Goal: Download file/media

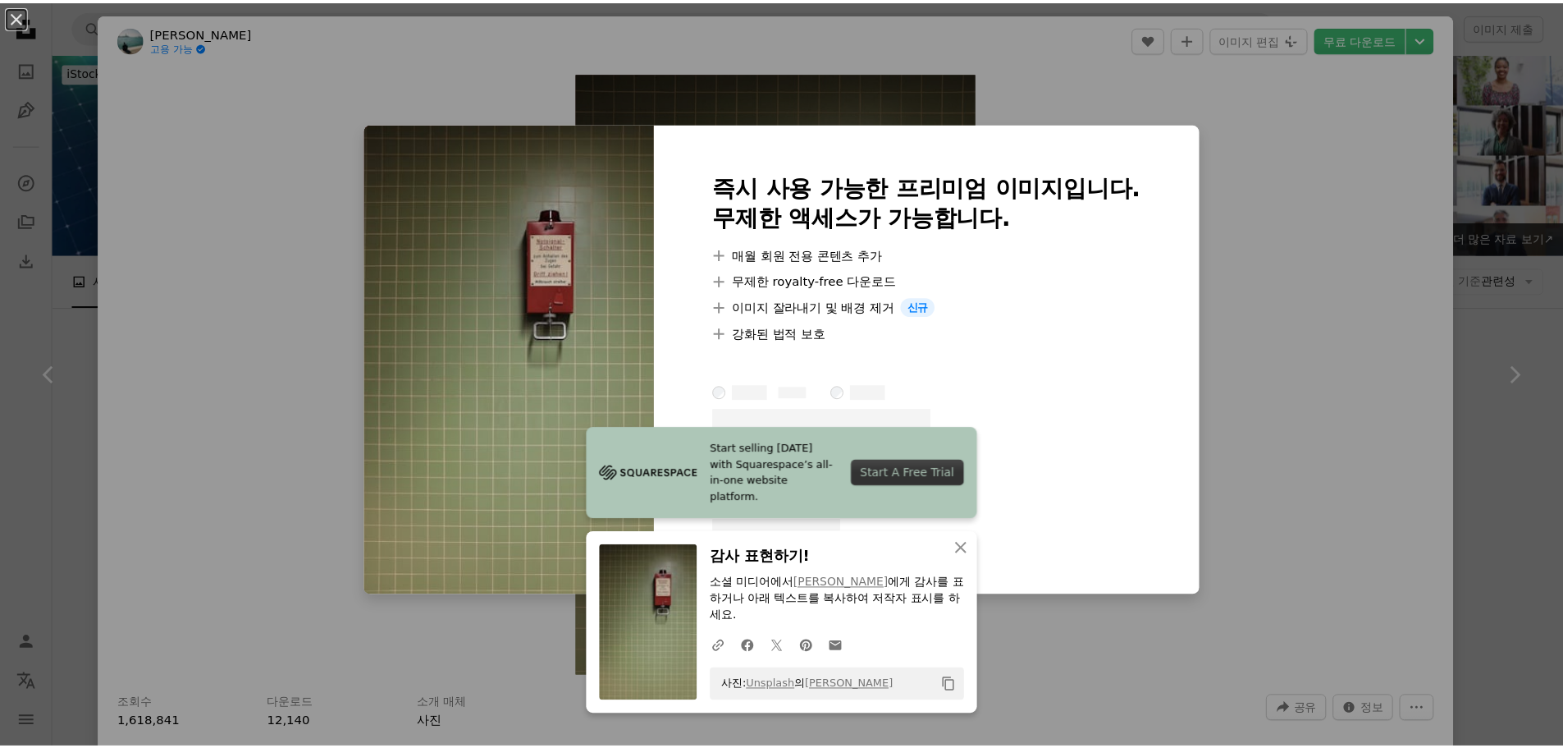
scroll to position [1559, 0]
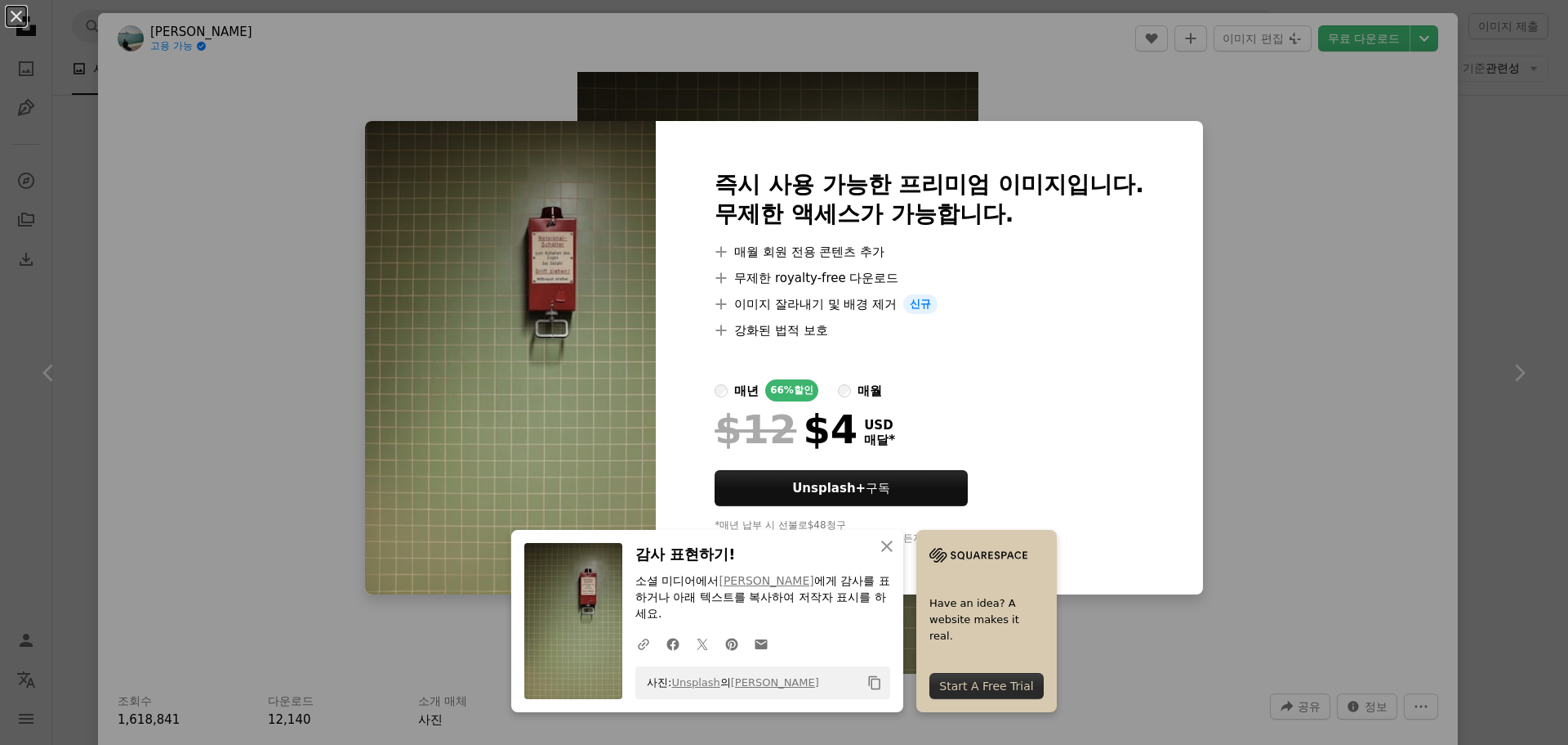
click at [1284, 239] on div "An X shape An X shape 닫기 감사 표현하기! 소셜 미디어에서 [PERSON_NAME] 에게 감사를 표하거나 아래 텍스트를 복사…" at bounding box center [784, 372] width 1568 height 745
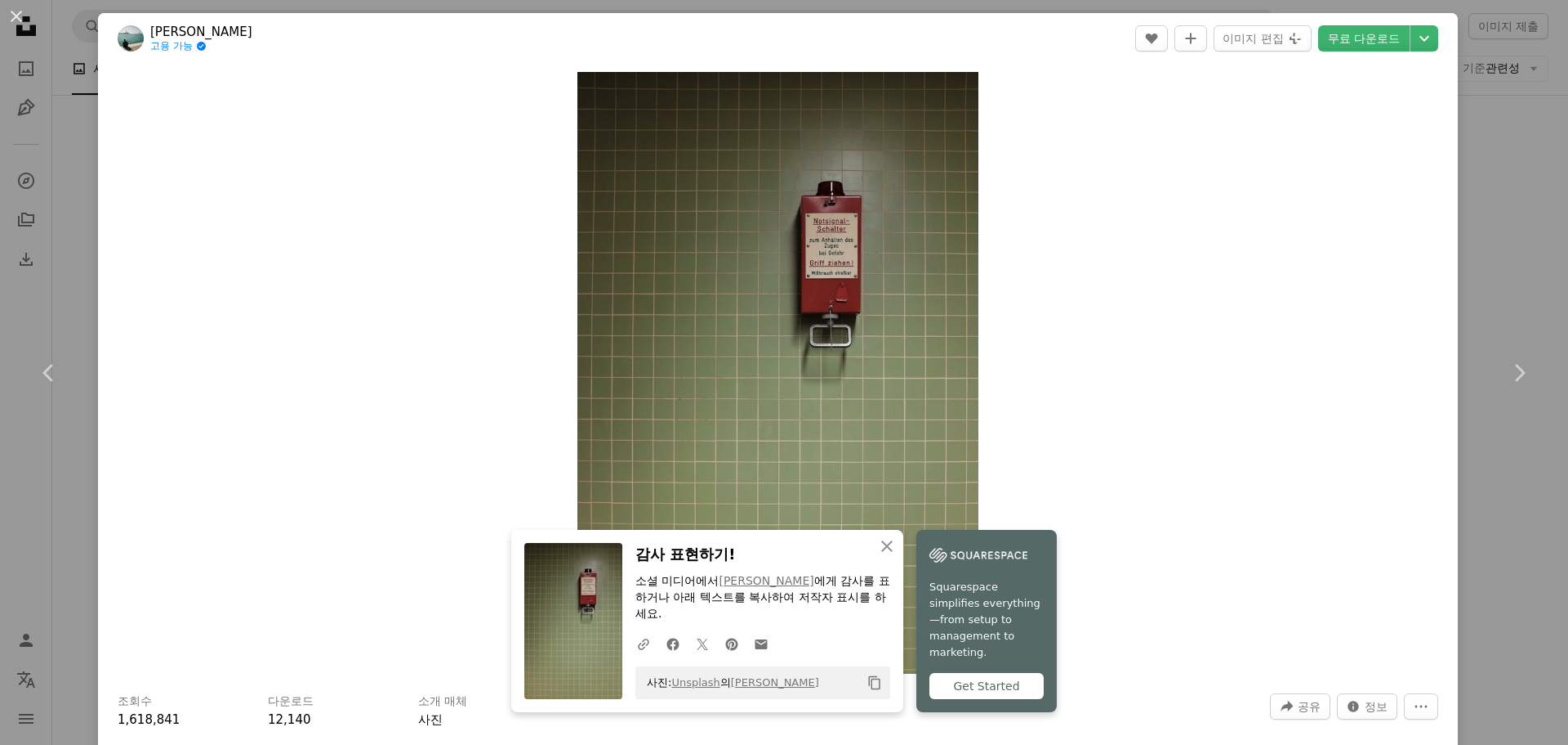
click at [1504, 112] on div "An X shape Chevron left Chevron right An X shape 닫기 감사 표현하기! 소셜 미디어에서 [PERSON_N…" at bounding box center [784, 372] width 1568 height 745
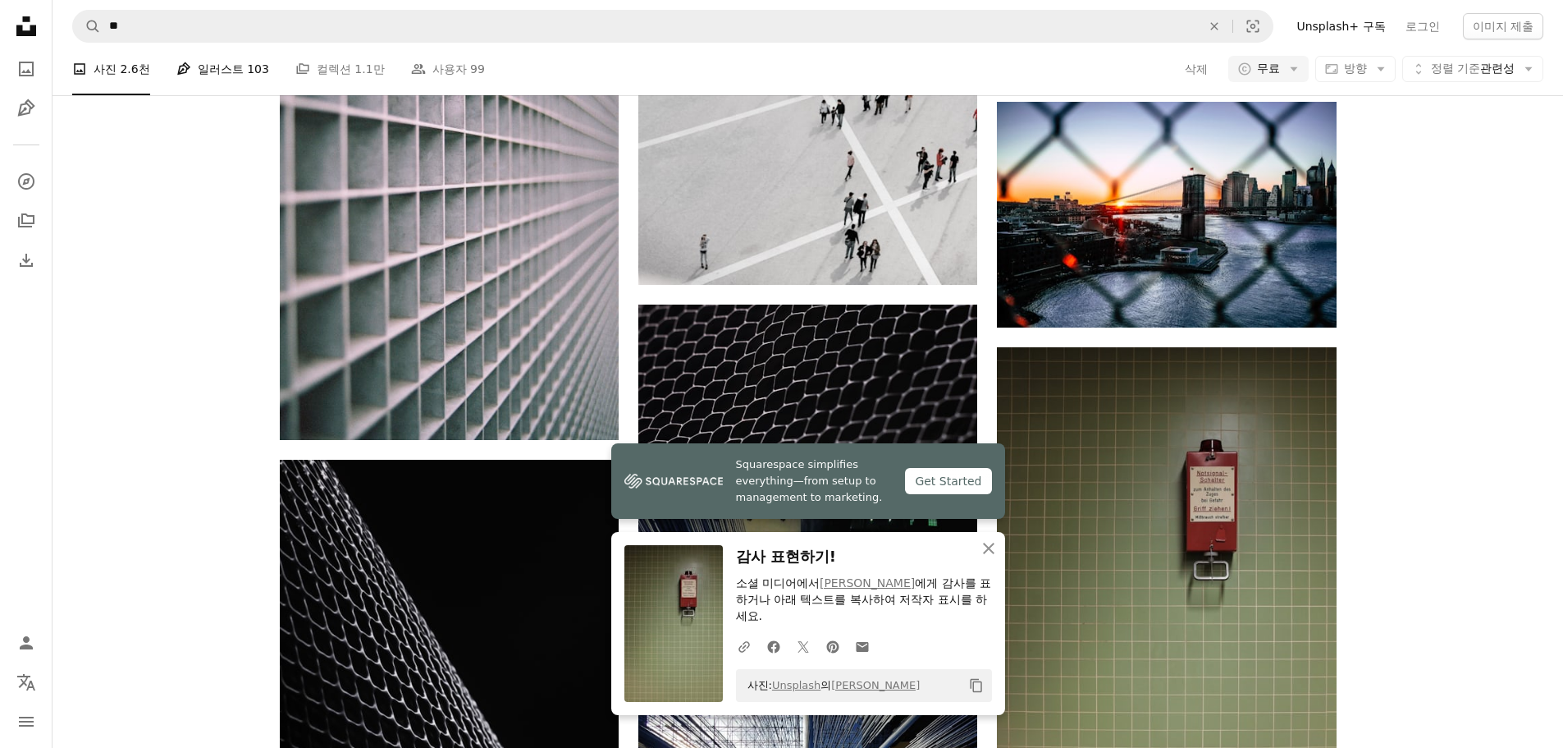
drag, startPoint x: 81, startPoint y: 0, endPoint x: 258, endPoint y: 68, distance: 189.1
click at [258, 68] on span "103" at bounding box center [258, 69] width 22 height 18
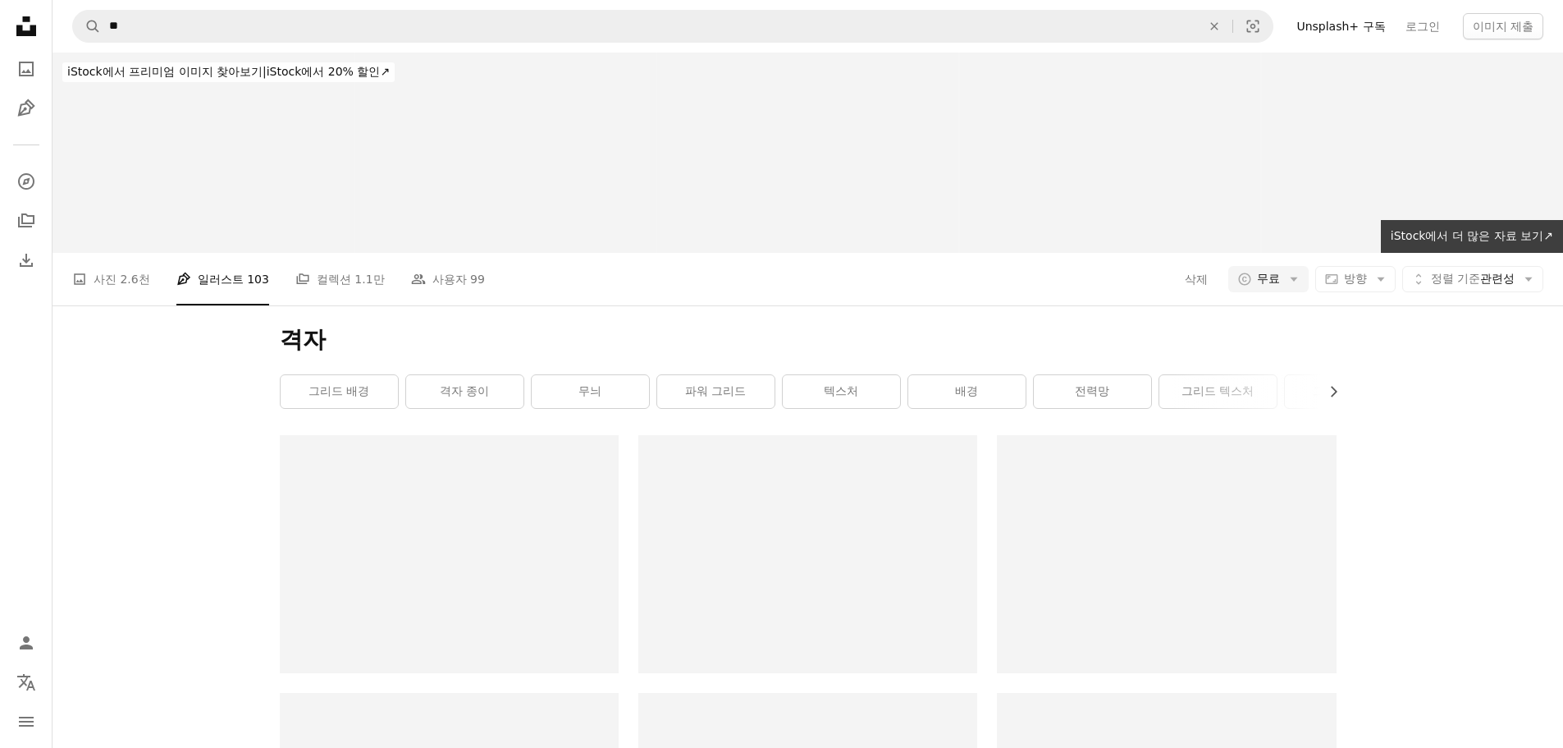
click at [258, 68] on span "iStock에서 프리미엄 이미지 찾아보기 |" at bounding box center [166, 71] width 199 height 13
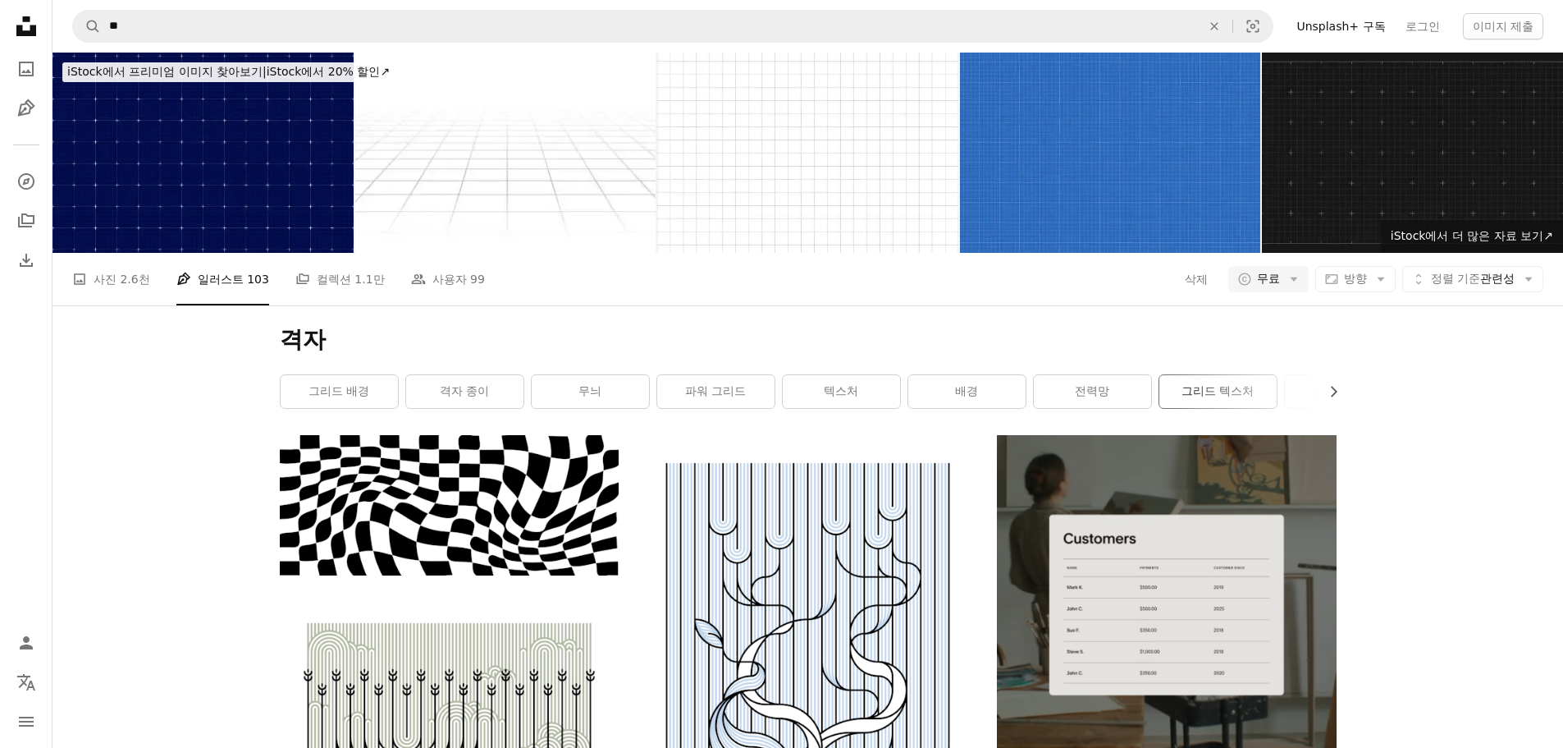
click at [1218, 386] on link "그리드 텍스처" at bounding box center [1217, 391] width 117 height 33
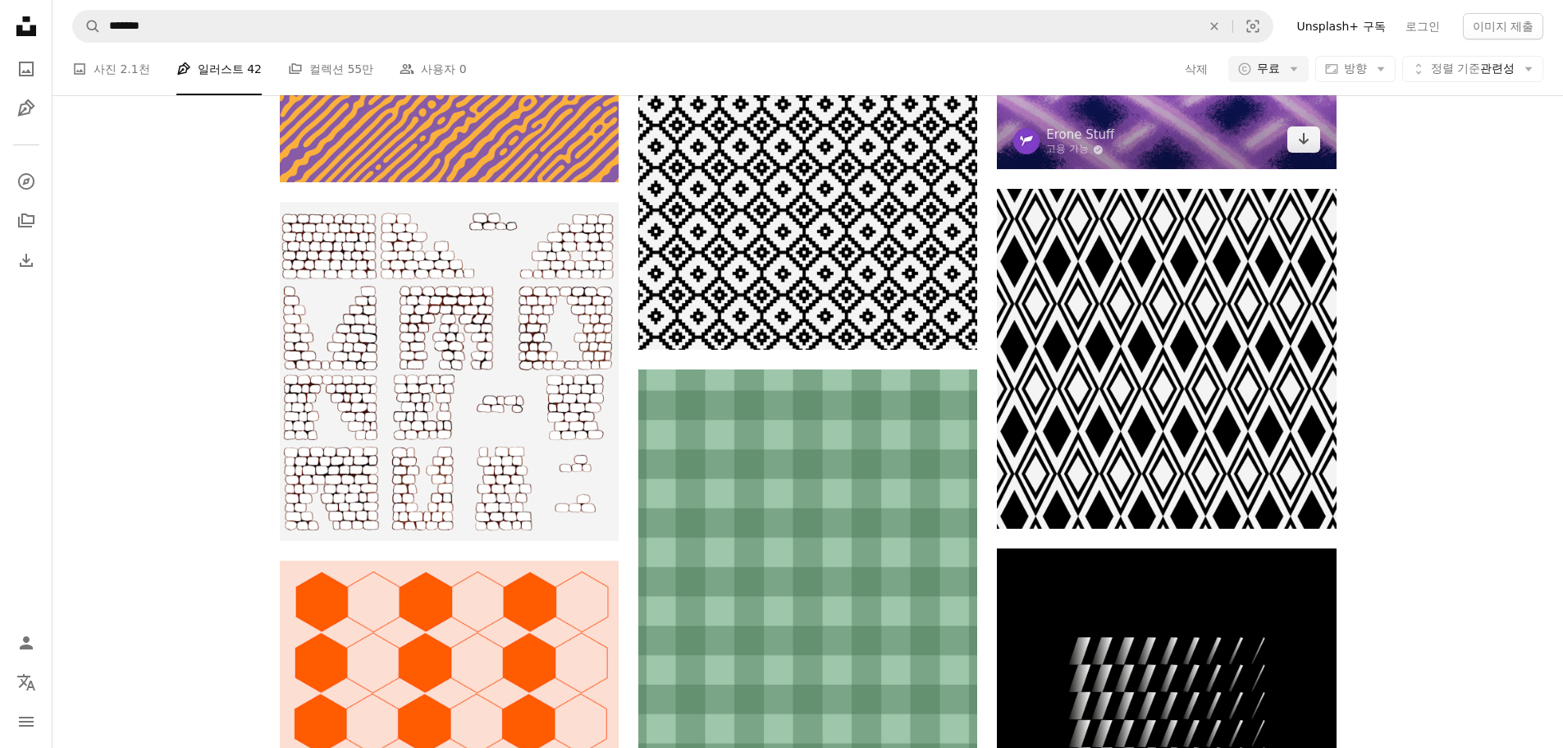
scroll to position [1805, 0]
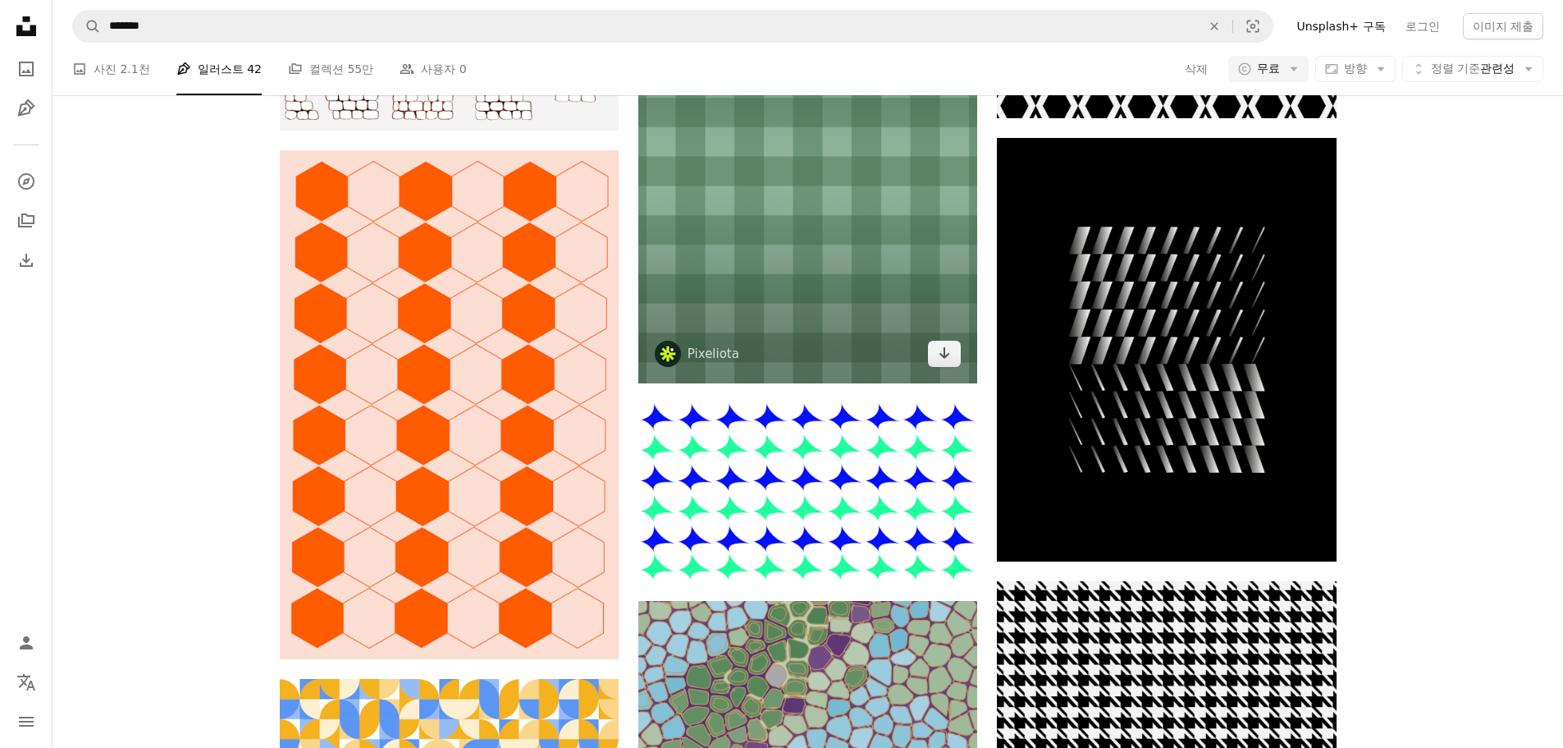
click at [696, 249] on img at bounding box center [807, 171] width 339 height 424
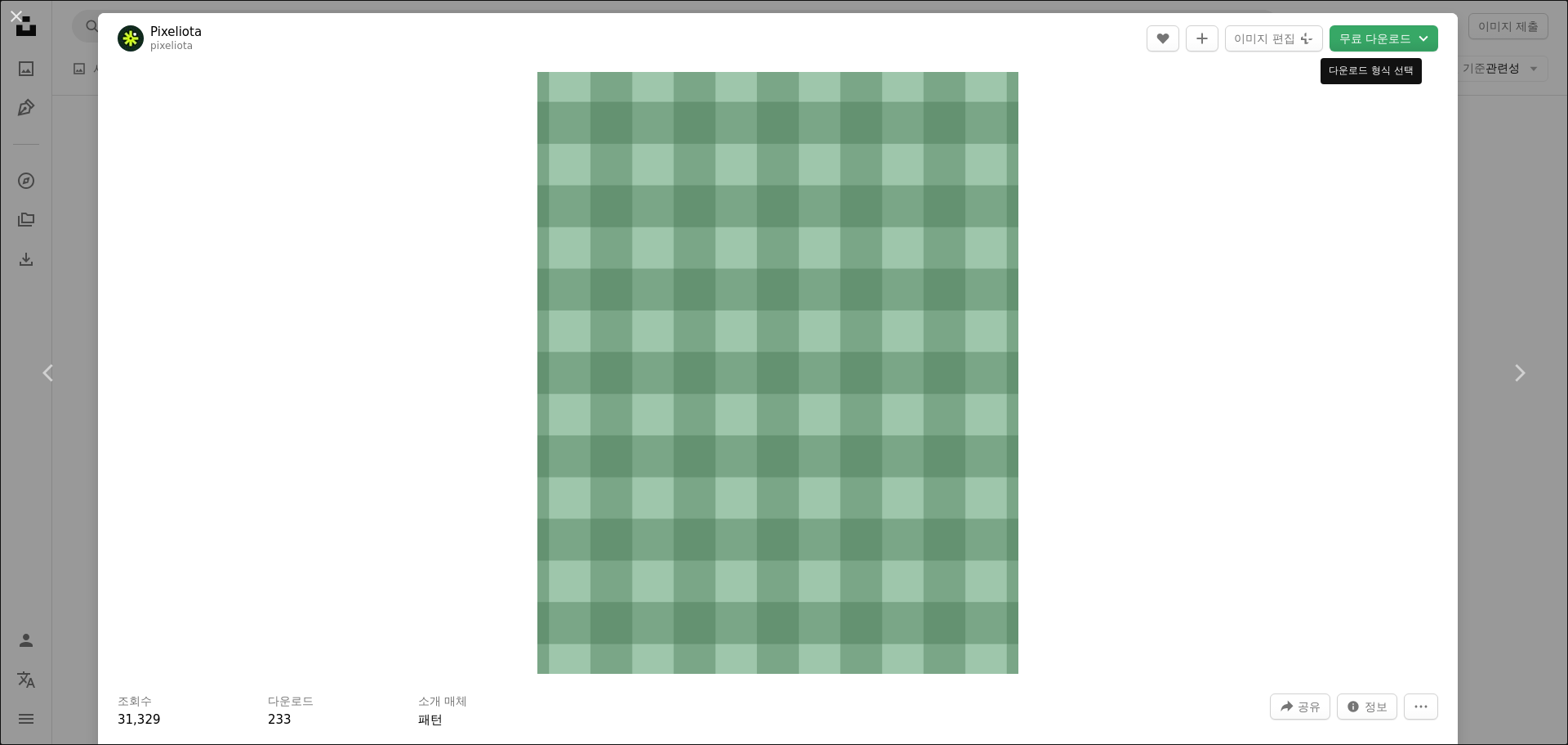
click at [1369, 33] on button "무료 다운로드 Chevron down" at bounding box center [1384, 38] width 109 height 26
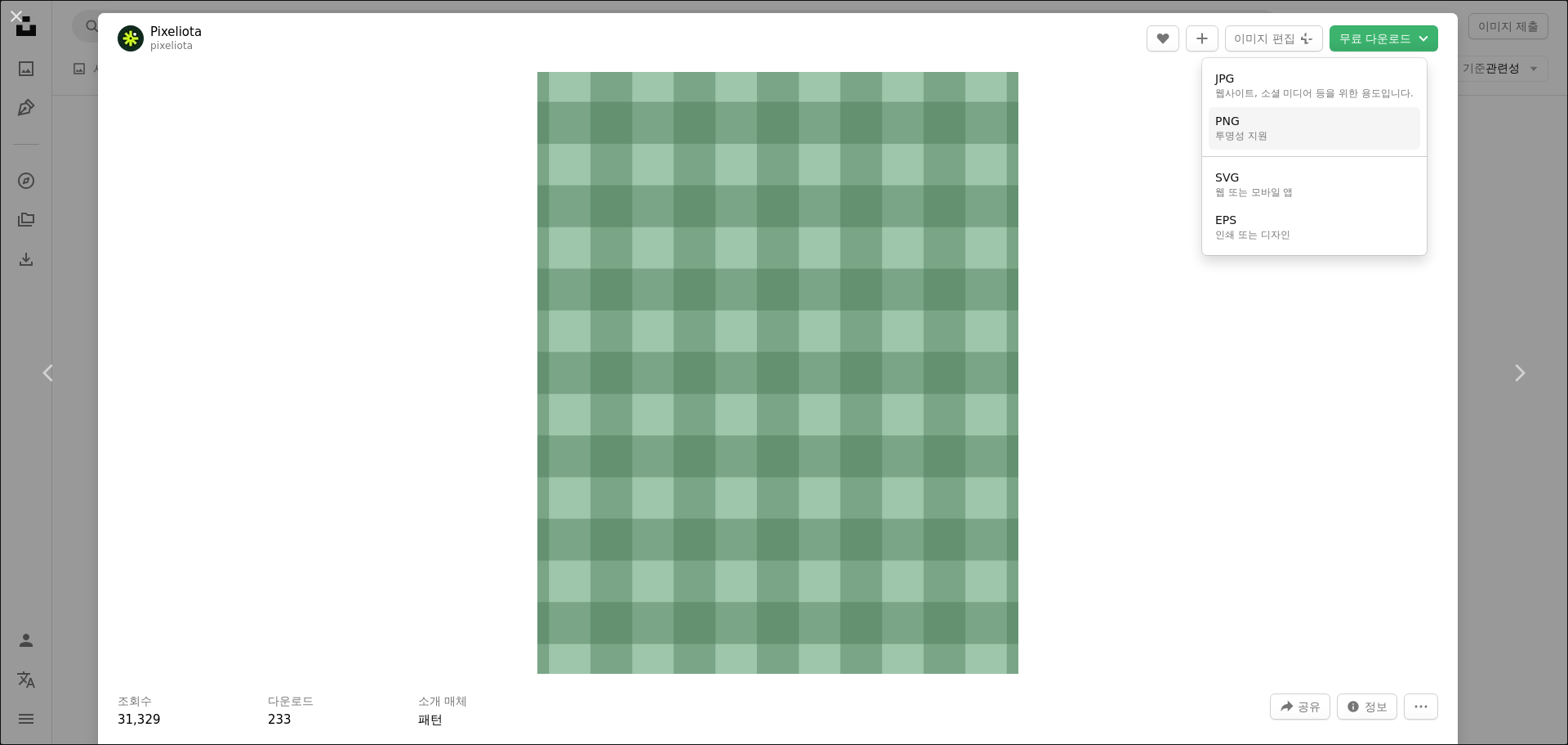
click at [1311, 124] on link "PNG 투명성 지원" at bounding box center [1314, 127] width 212 height 43
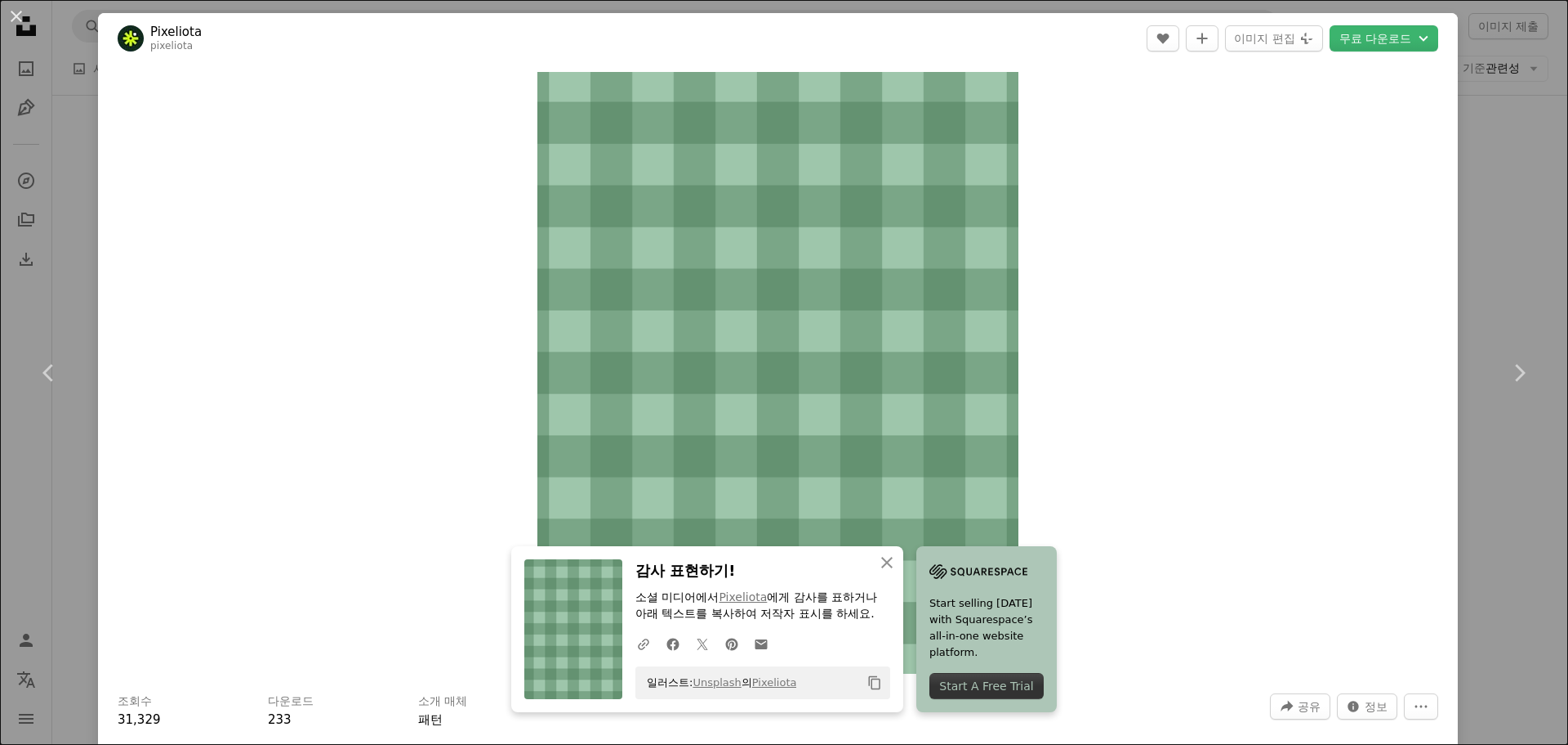
click at [1513, 136] on div "An X shape Chevron left Chevron right An X shape 닫기 감사 표현하기! 소셜 미디어에서 [PERSON_N…" at bounding box center [784, 372] width 1568 height 745
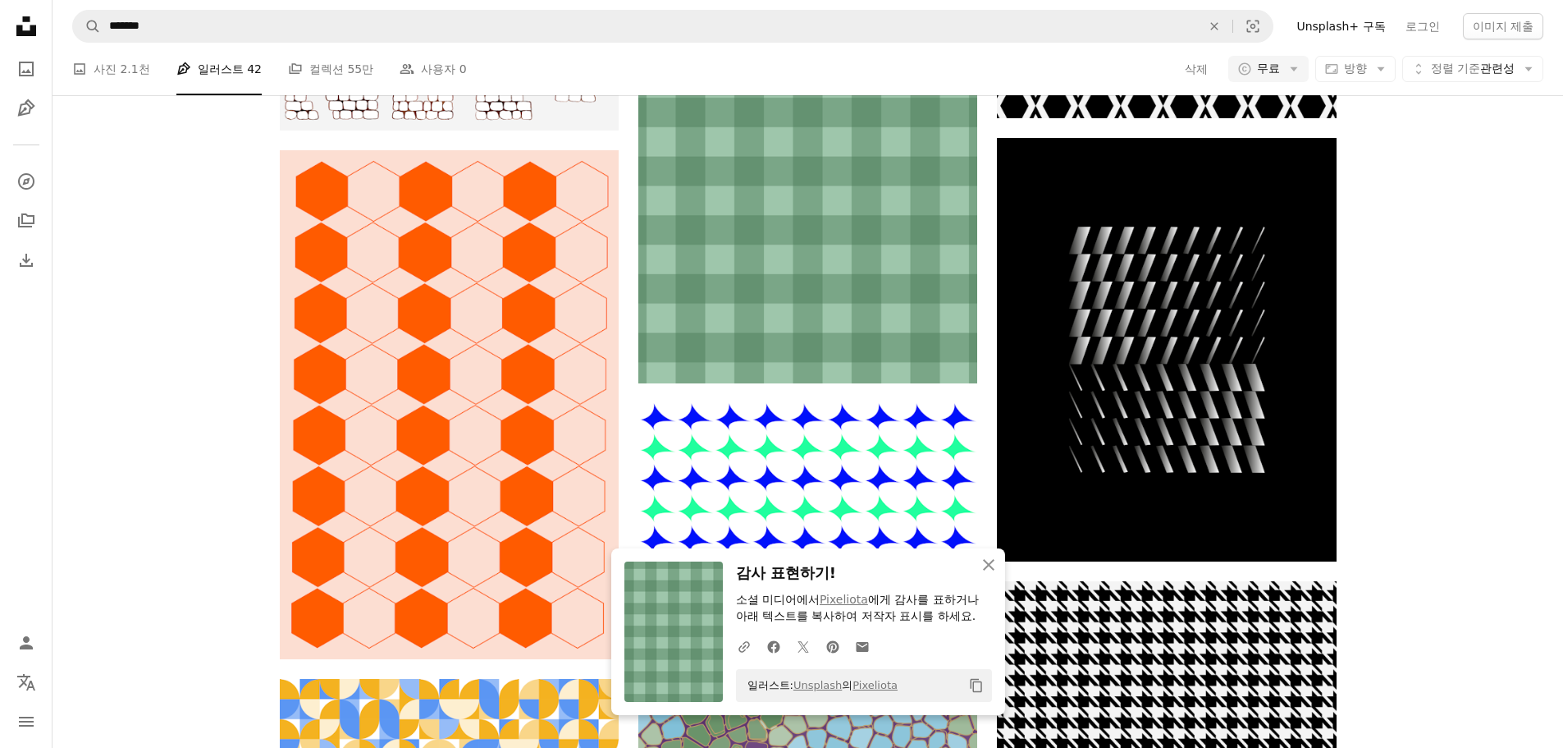
click at [1476, 191] on div "A heart A plus sign The Pattern Agency Arrow pointing down A heart A plus sign …" at bounding box center [808, 289] width 1511 height 3318
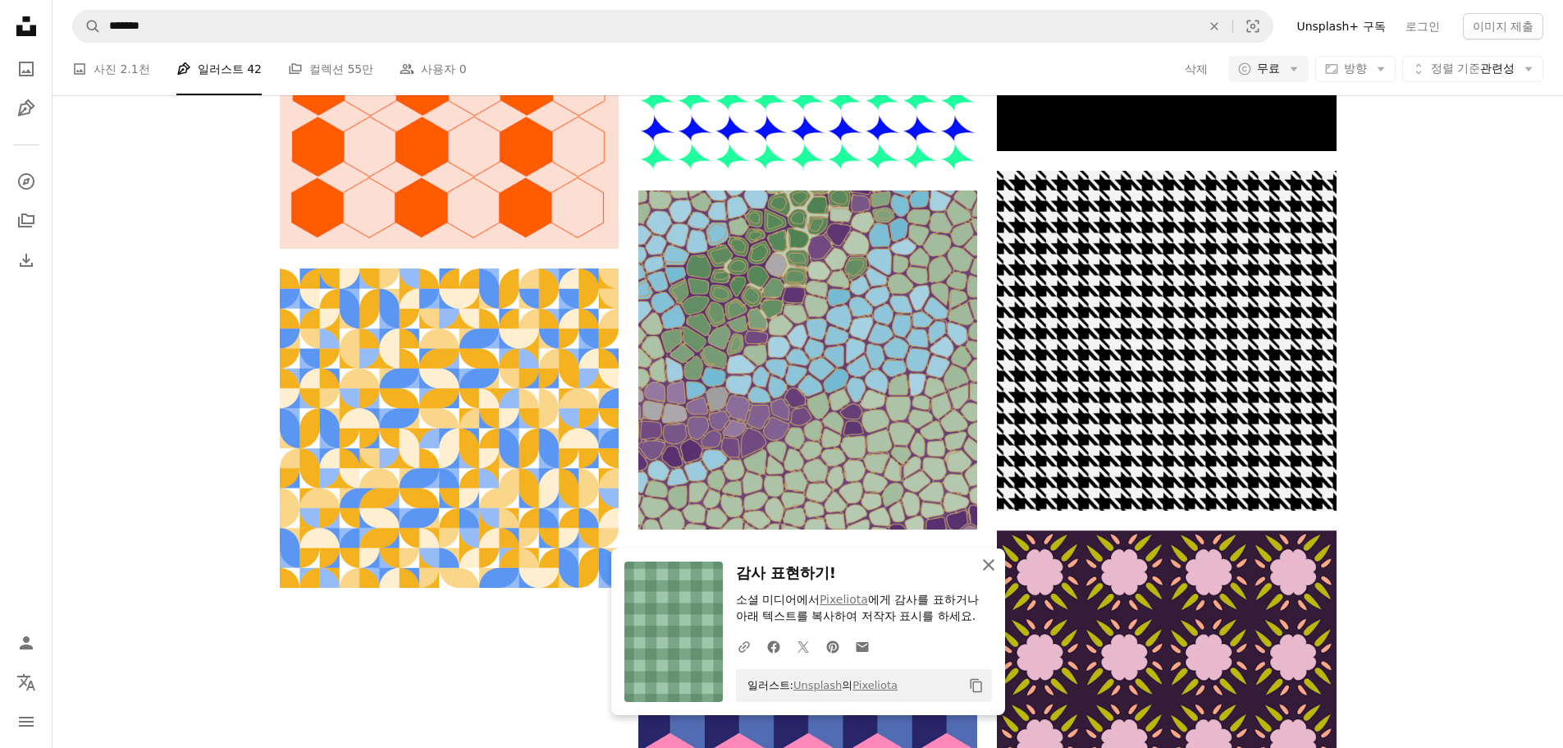
drag, startPoint x: 986, startPoint y: 560, endPoint x: 999, endPoint y: 556, distance: 13.0
click at [986, 560] on icon "An X shape" at bounding box center [989, 565] width 20 height 20
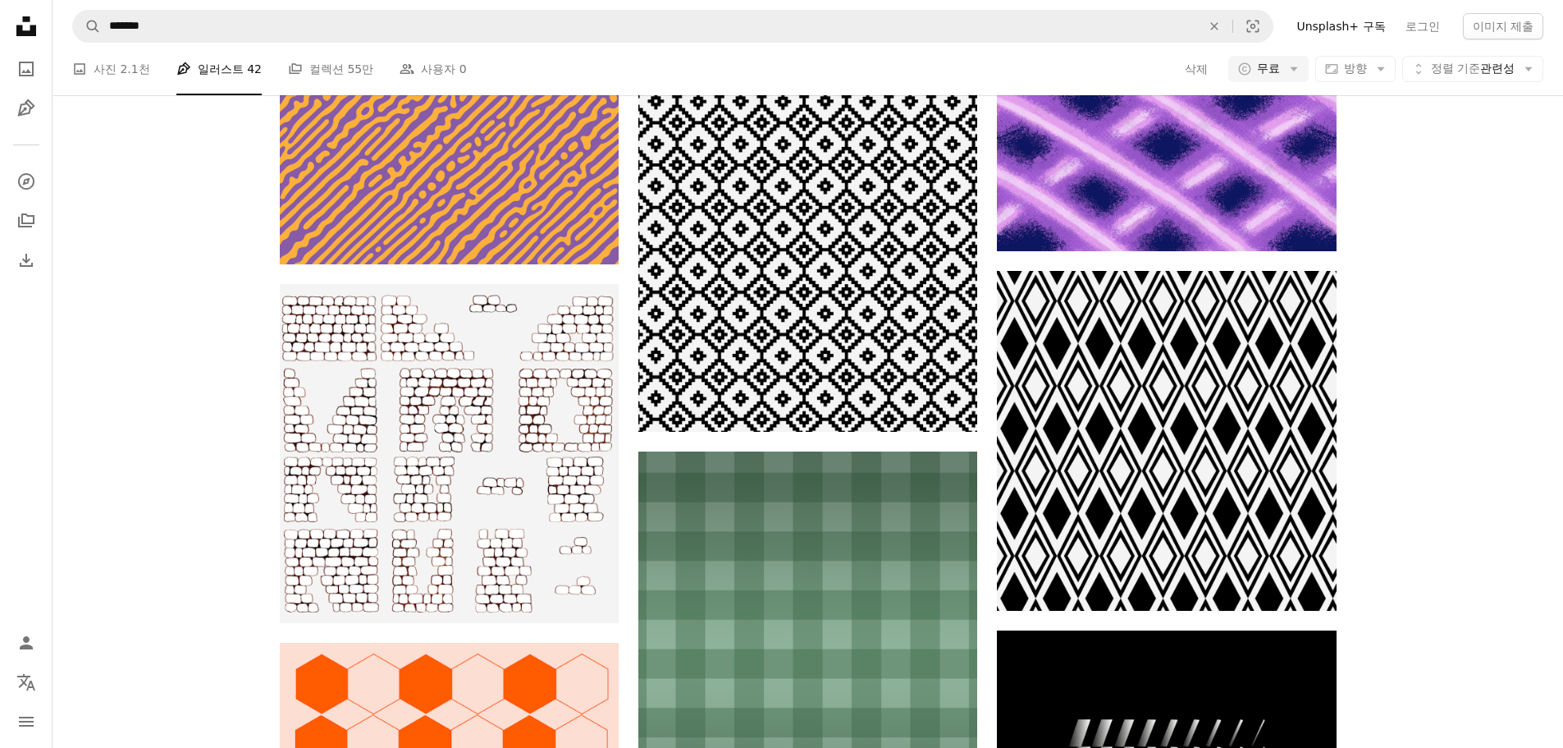
scroll to position [1395, 0]
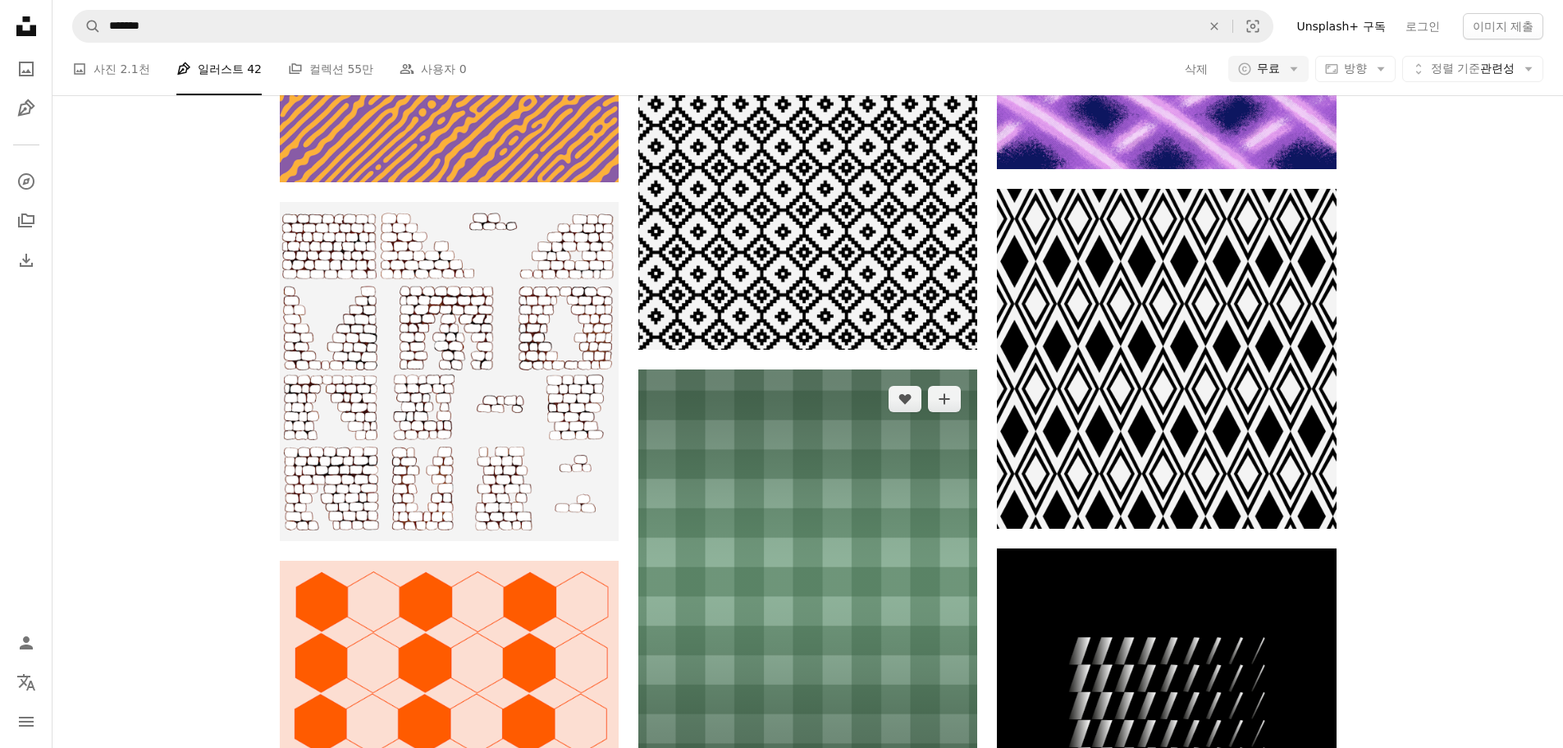
drag, startPoint x: 947, startPoint y: 404, endPoint x: 878, endPoint y: 515, distance: 131.2
click at [878, 515] on div "A heart A plus sign Pixeliota Arrow pointing down" at bounding box center [807, 581] width 339 height 424
click at [876, 510] on img at bounding box center [807, 581] width 339 height 424
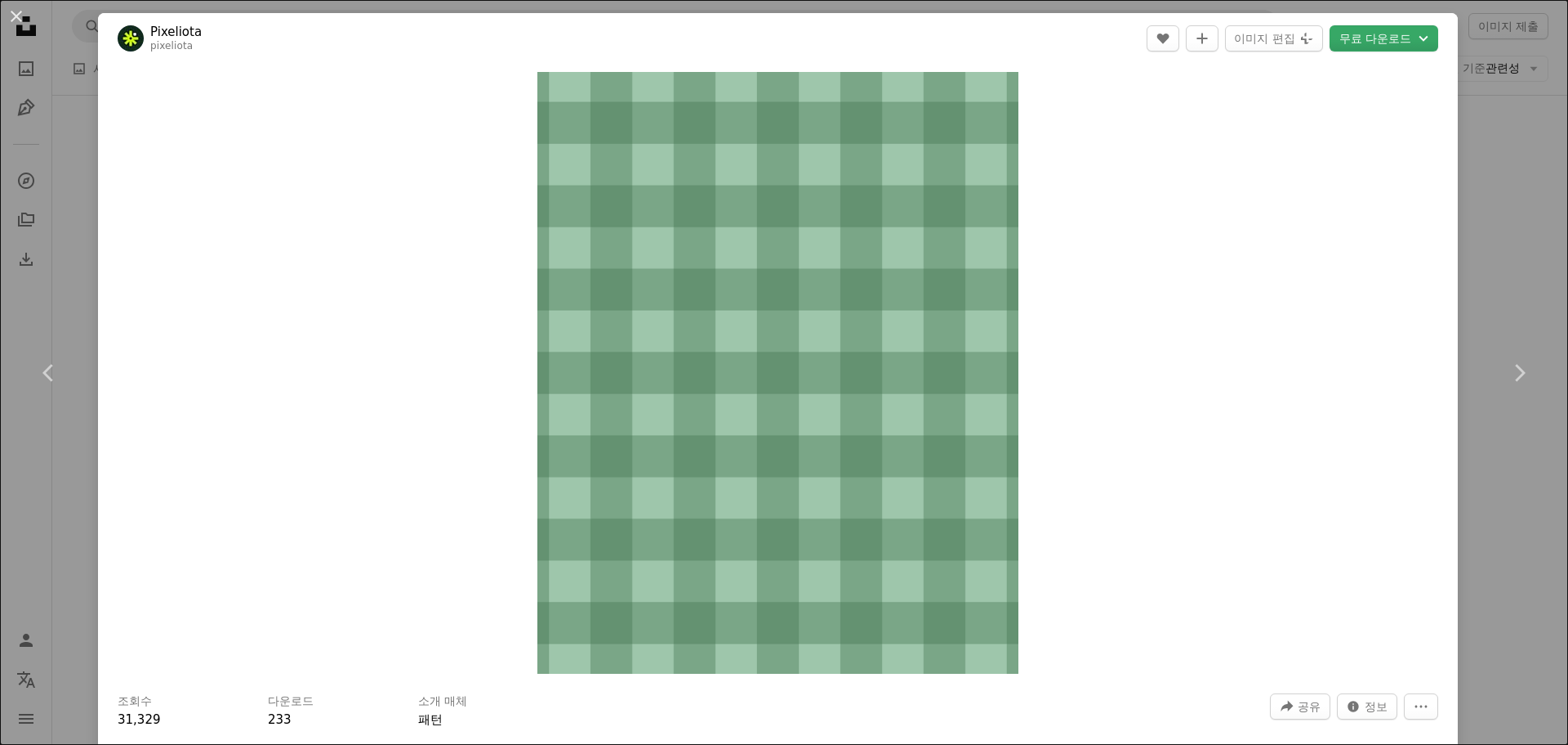
click at [1356, 43] on button "무료 다운로드 Chevron down" at bounding box center [1384, 38] width 109 height 26
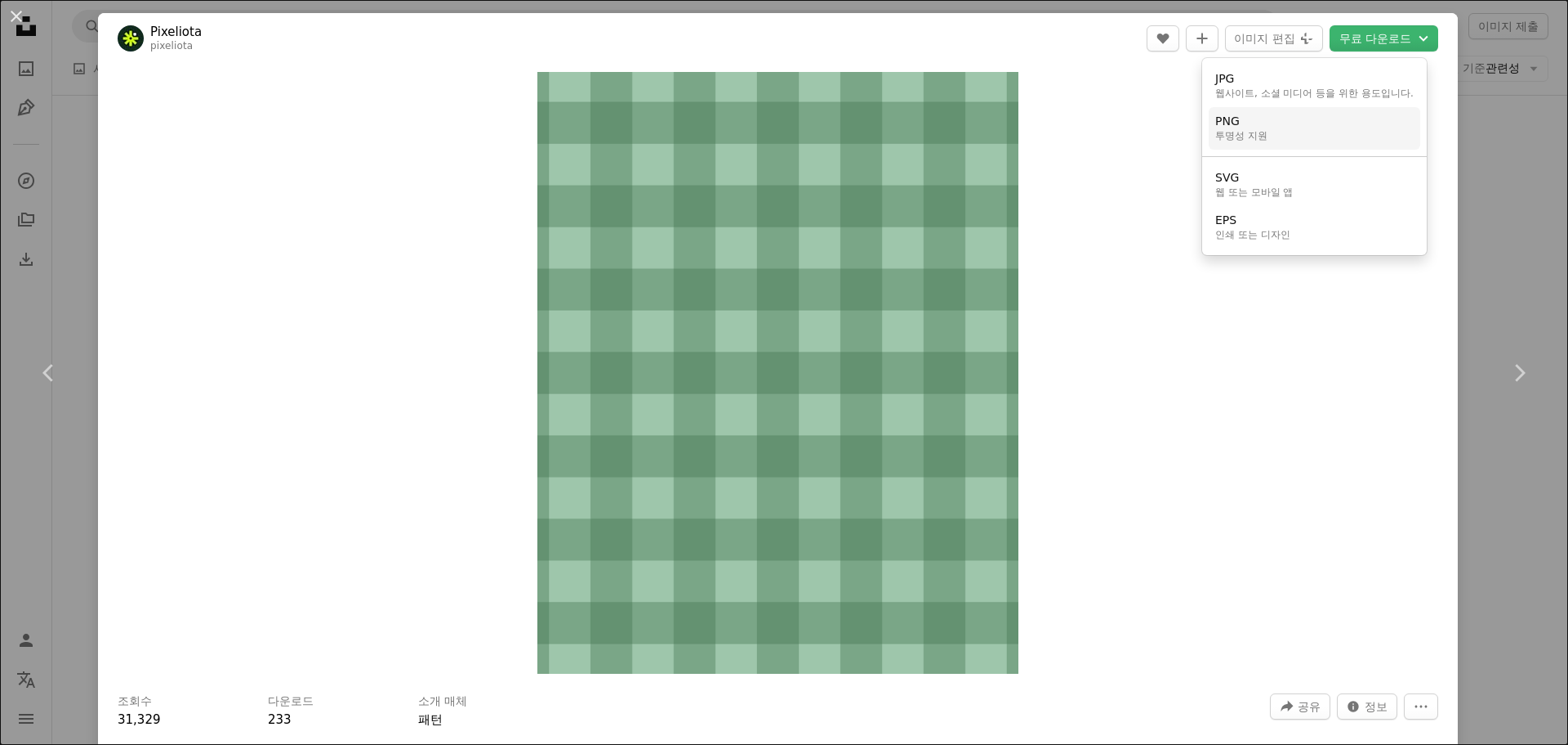
click at [1303, 127] on link "PNG 투명성 지원" at bounding box center [1314, 127] width 212 height 43
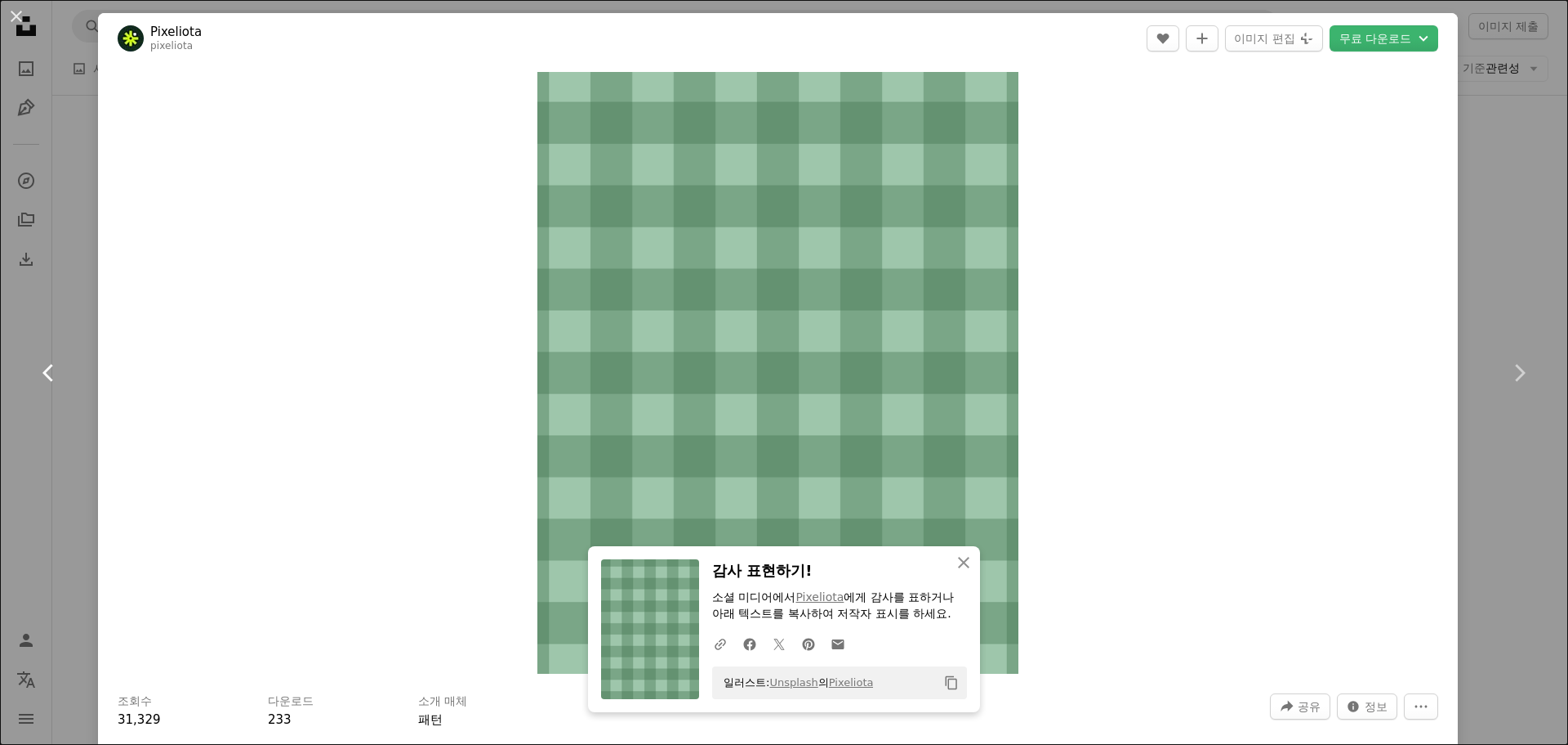
click at [0, 438] on link "Chevron left" at bounding box center [49, 372] width 98 height 157
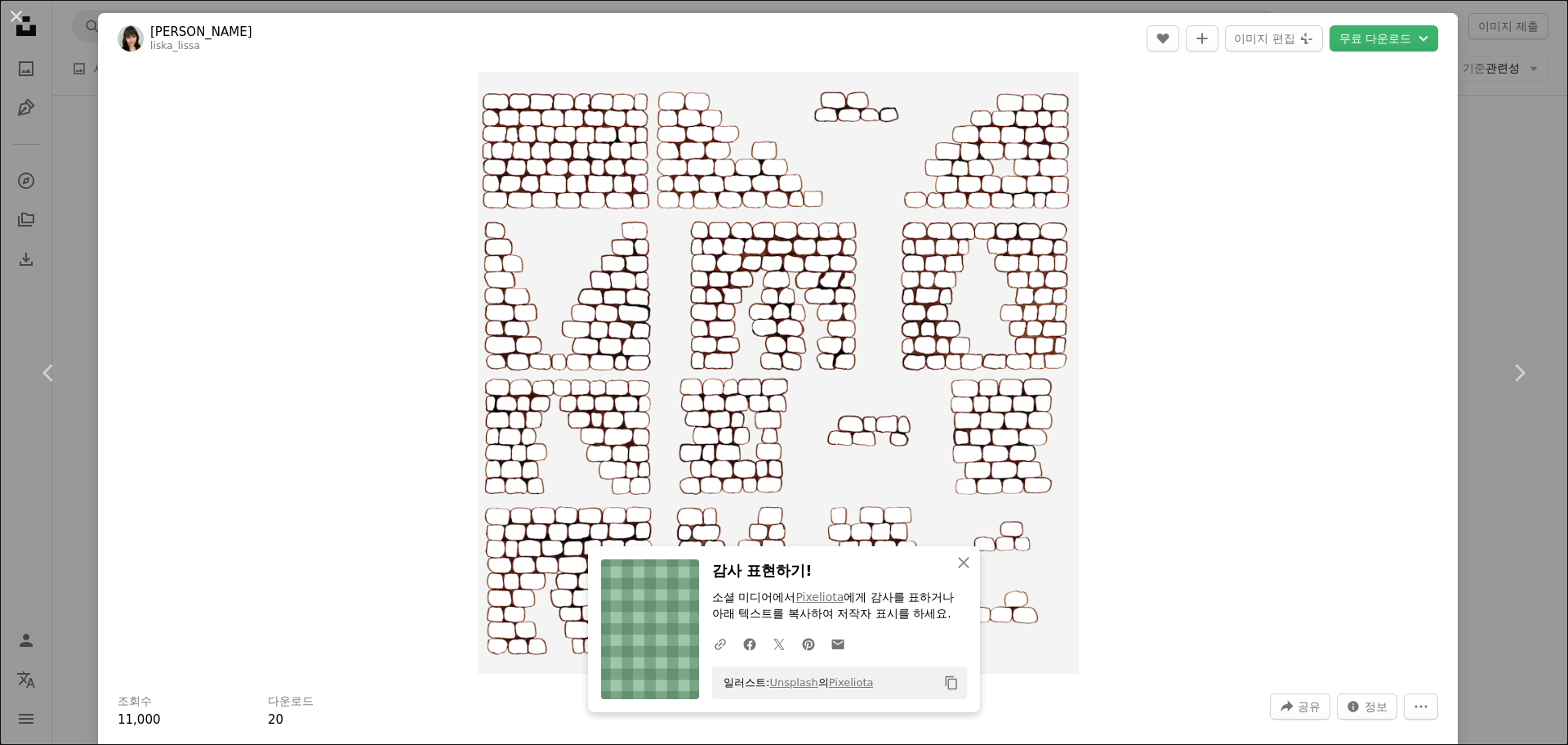
click at [1081, 331] on div "Zoom in" at bounding box center [778, 372] width 1360 height 618
click at [1514, 174] on div "An X shape Chevron left Chevron right An X shape 닫기 감사 표현하기! 소셜 미디어에서 [PERSON_N…" at bounding box center [784, 372] width 1568 height 745
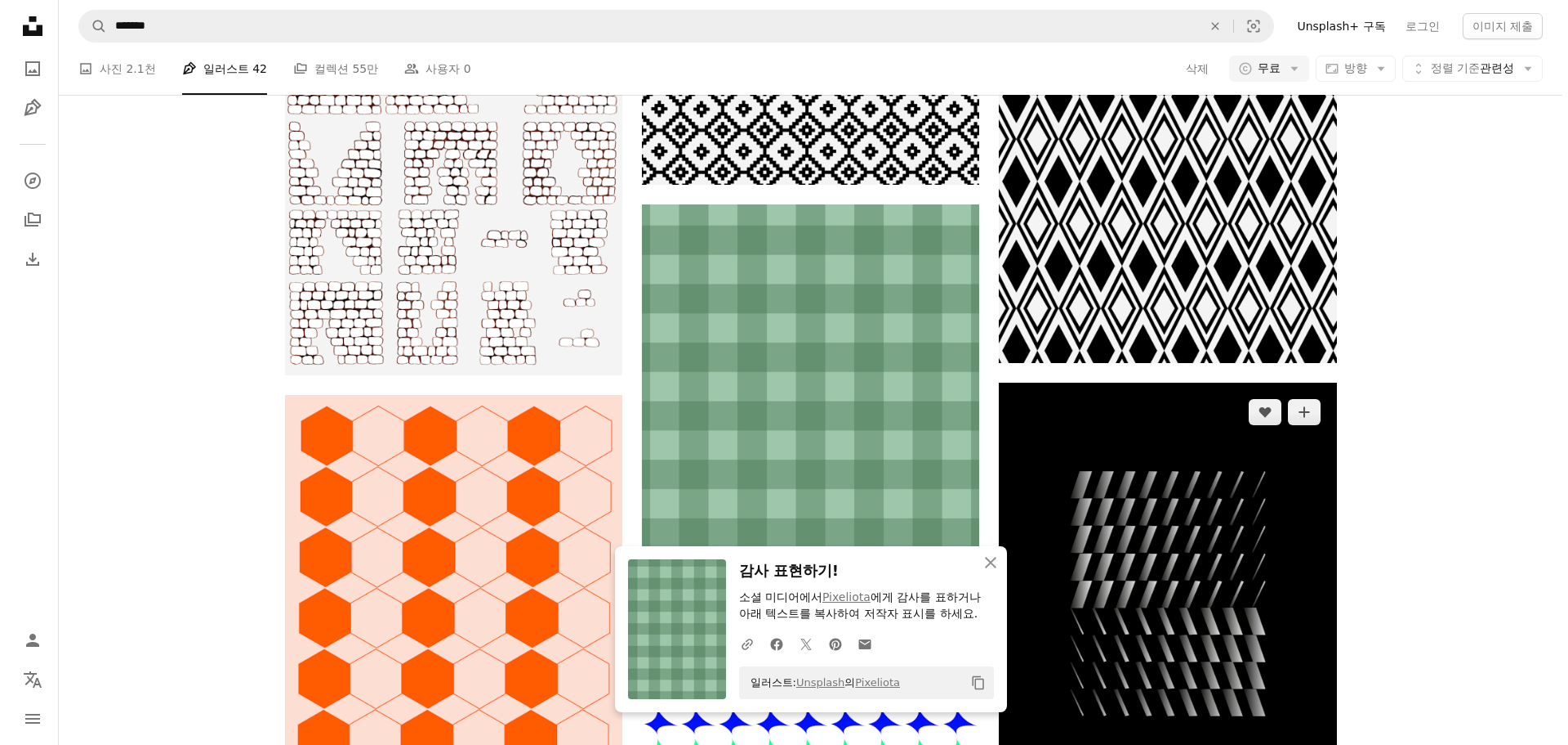
scroll to position [1634, 0]
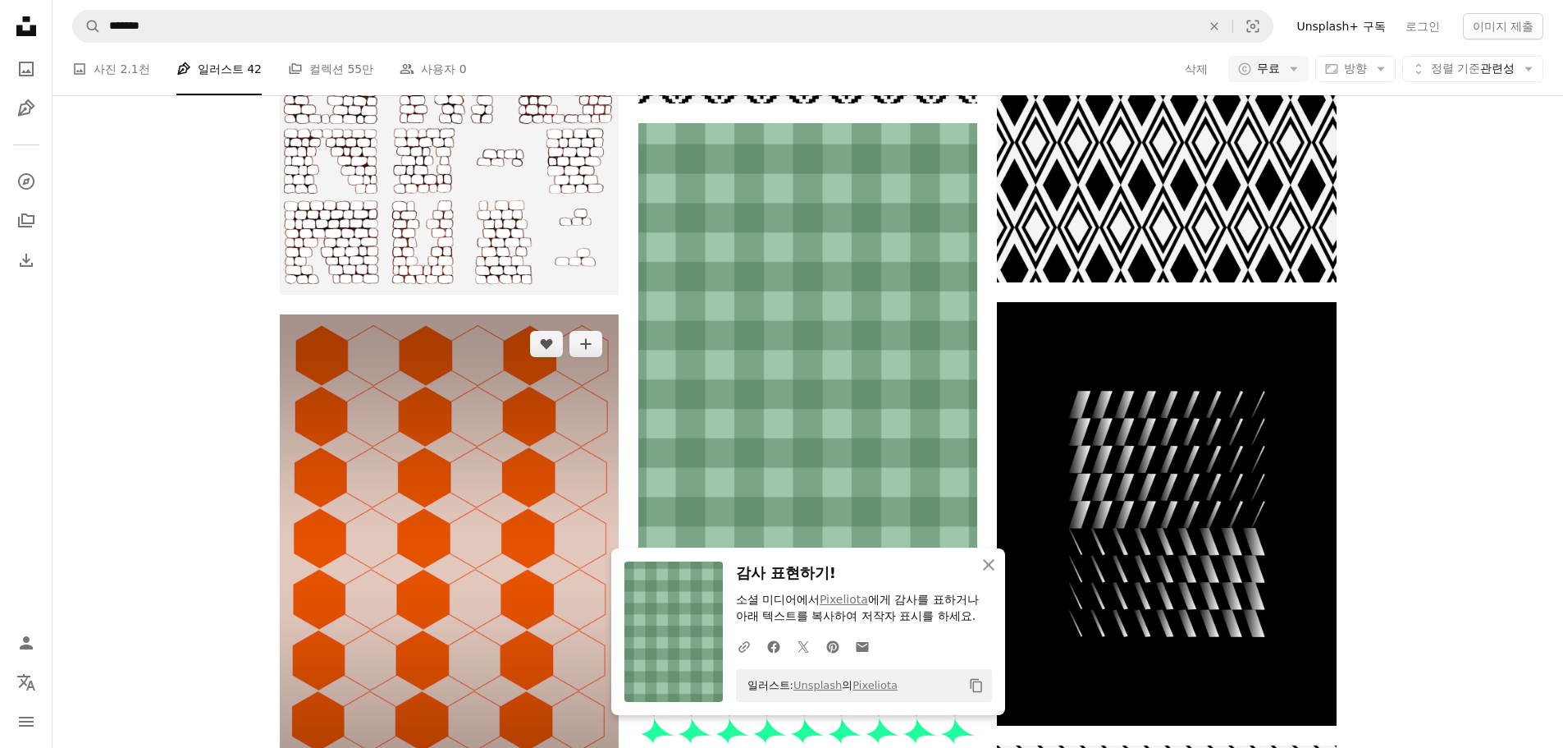
click at [464, 460] on img at bounding box center [449, 568] width 339 height 509
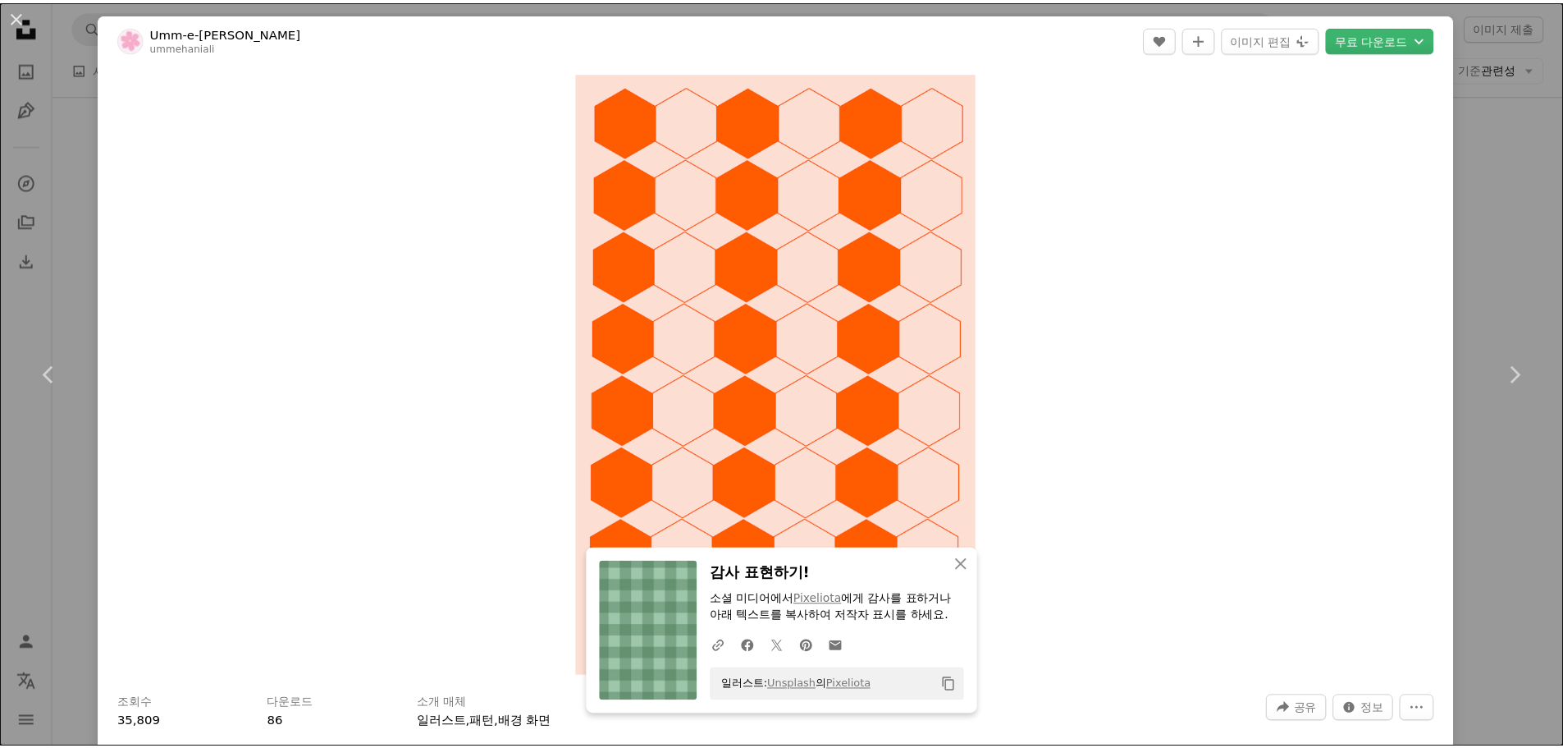
scroll to position [328, 0]
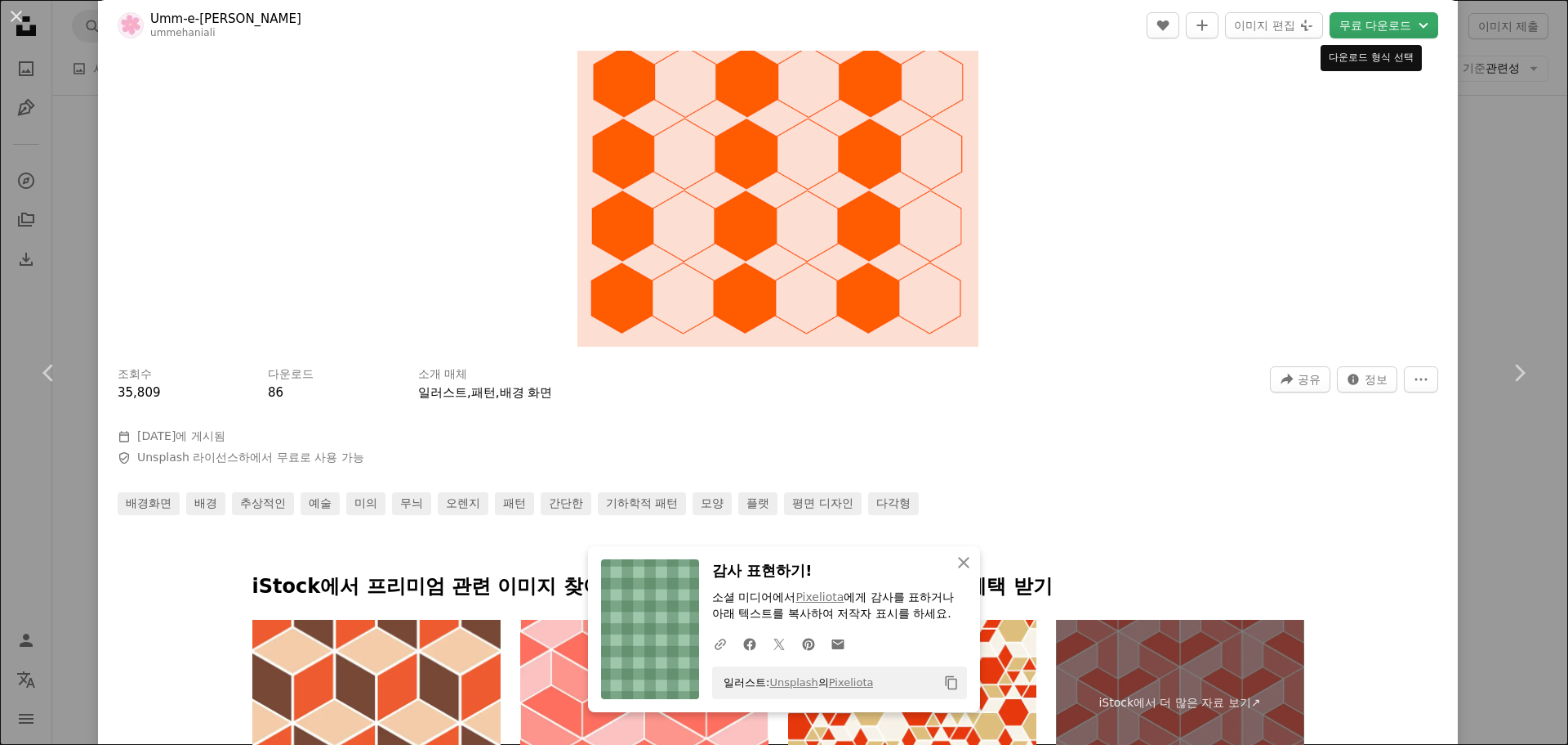
click at [1355, 25] on button "무료 다운로드 Chevron down" at bounding box center [1384, 25] width 109 height 26
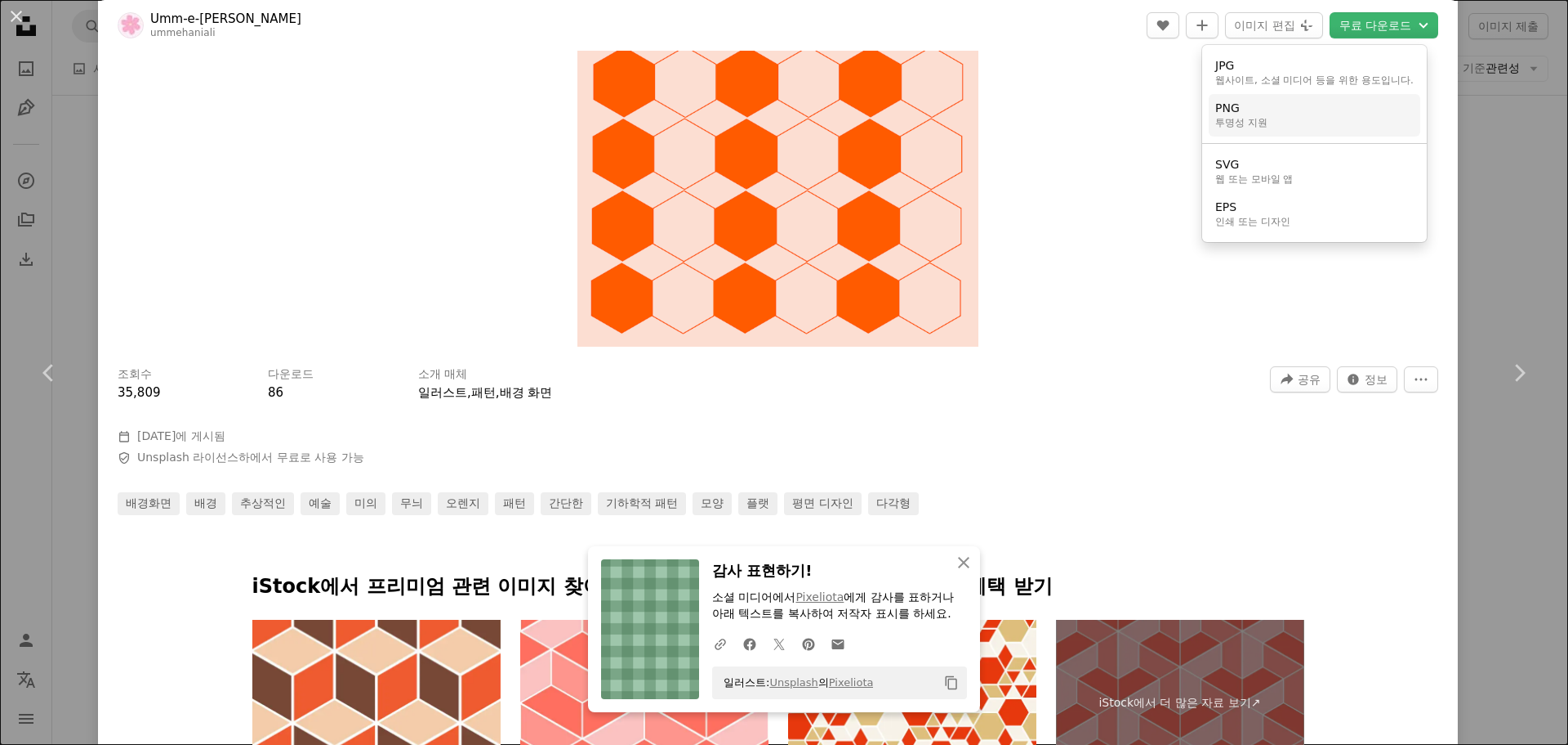
click at [1315, 117] on link "PNG 투명성 지원" at bounding box center [1314, 115] width 212 height 43
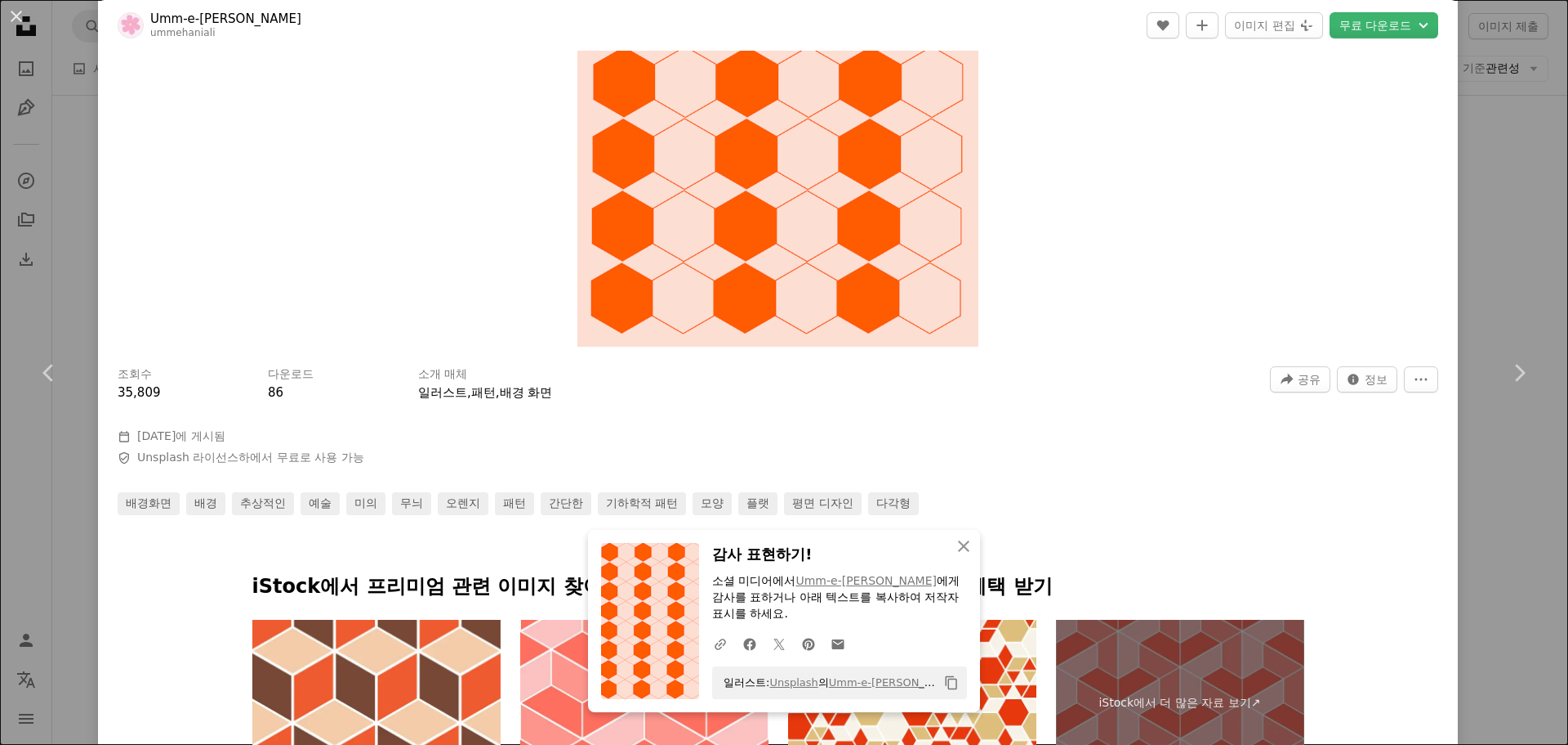
click at [1493, 195] on div "An X shape Chevron left Chevron right An X shape 닫기 감사 표현하기! 소셜 미디어에서 Umm-e-[PE…" at bounding box center [784, 372] width 1568 height 745
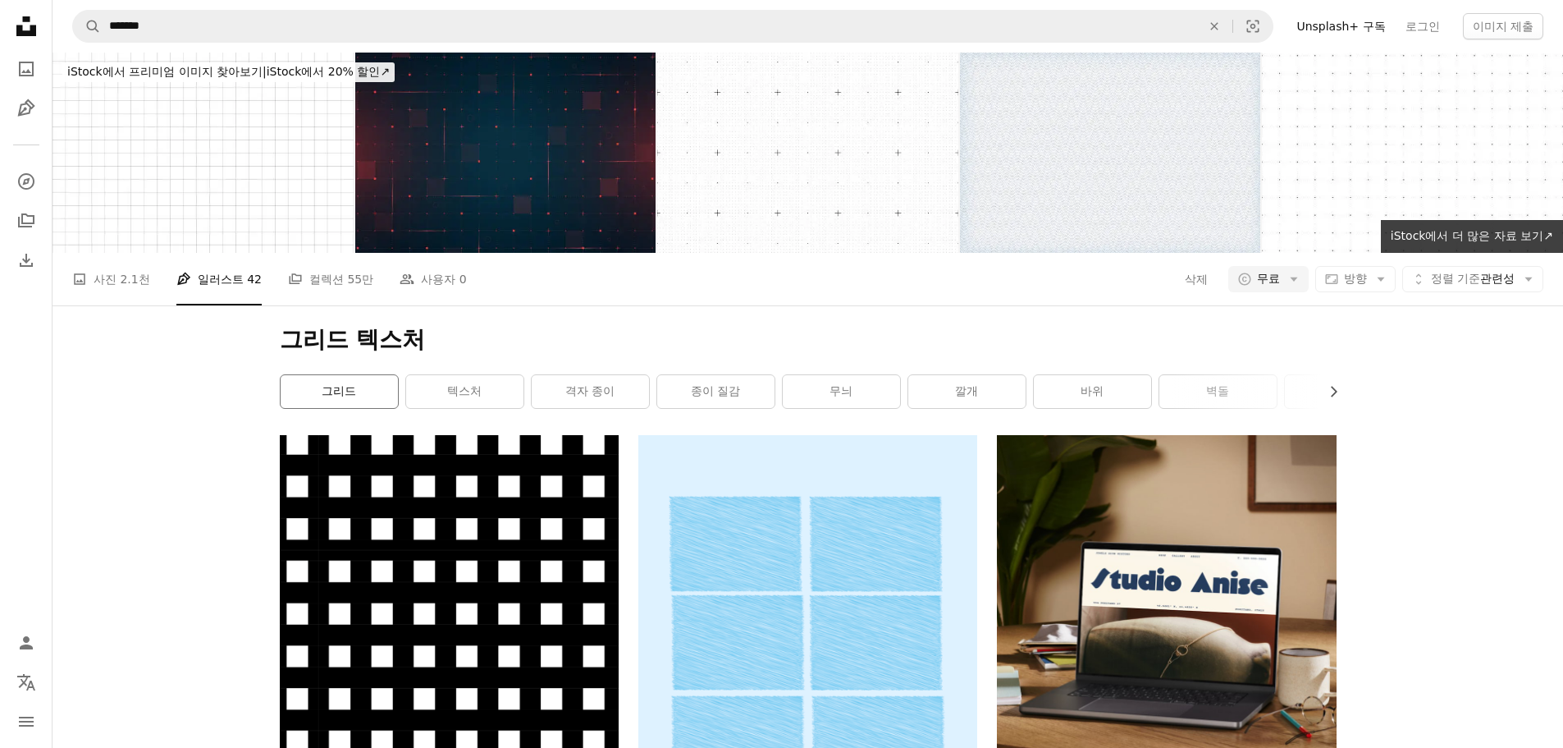
click at [377, 394] on link "그리드" at bounding box center [339, 391] width 117 height 33
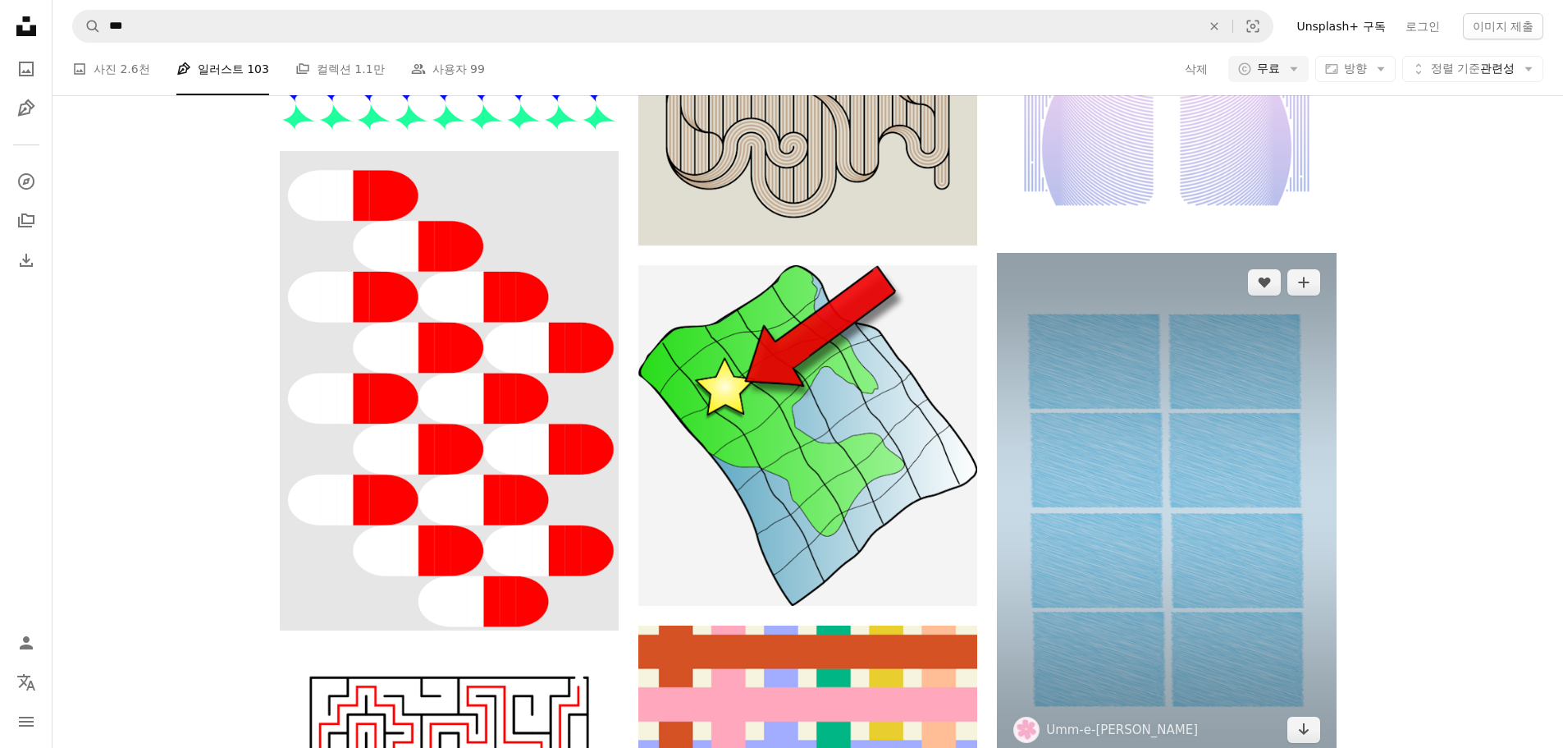
scroll to position [1032, 0]
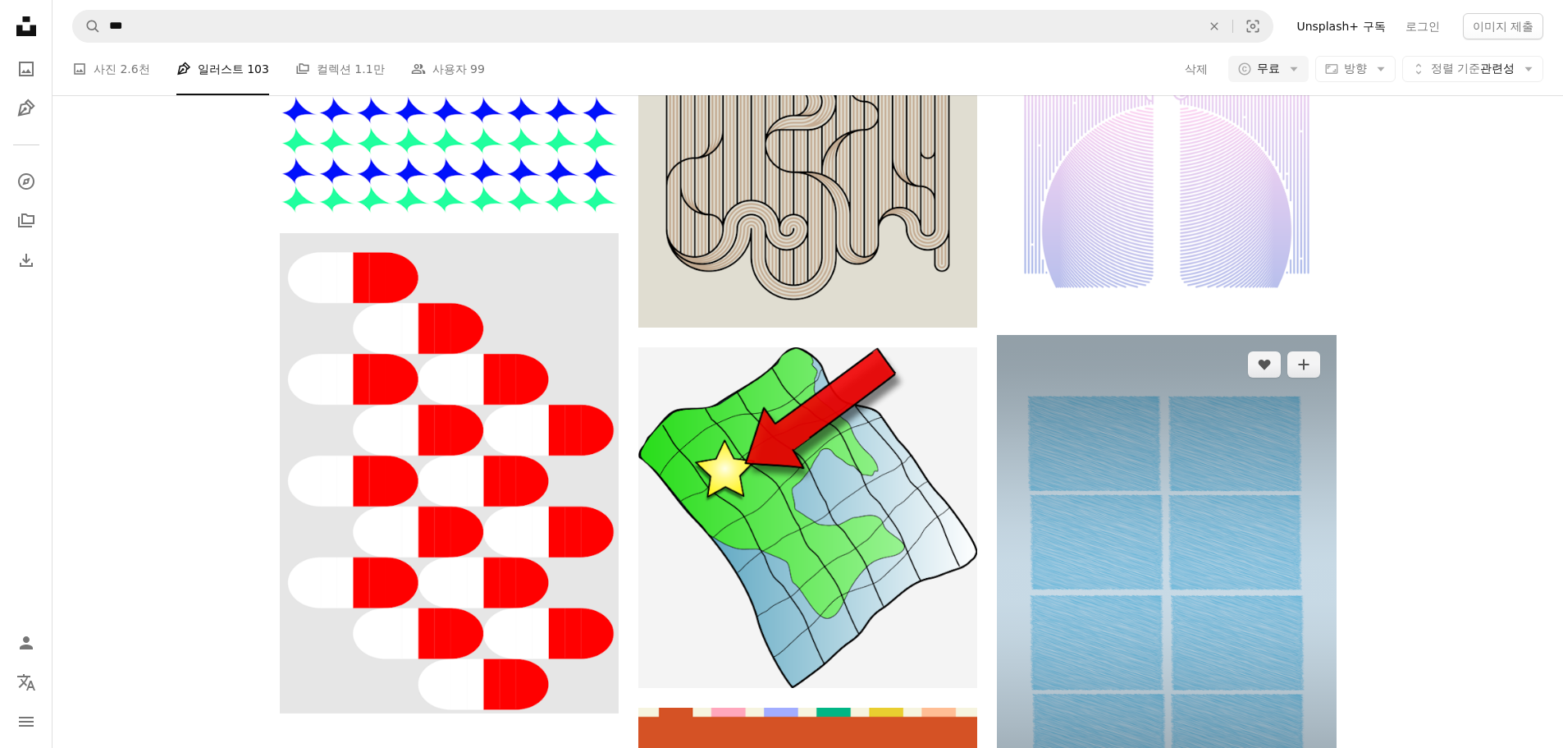
click at [1200, 451] on img at bounding box center [1166, 588] width 339 height 507
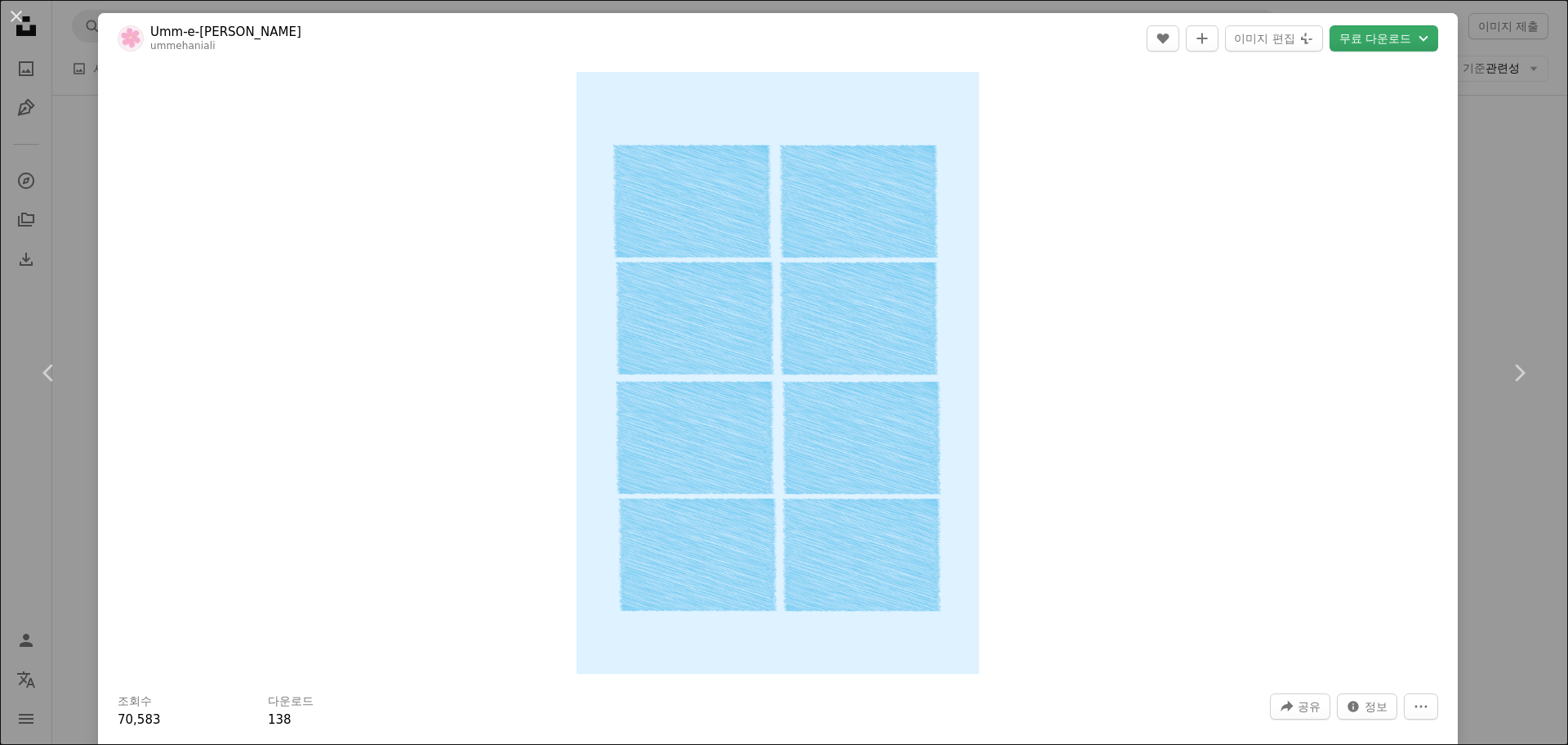
click at [1401, 42] on button "무료 다운로드 Chevron down" at bounding box center [1384, 38] width 109 height 26
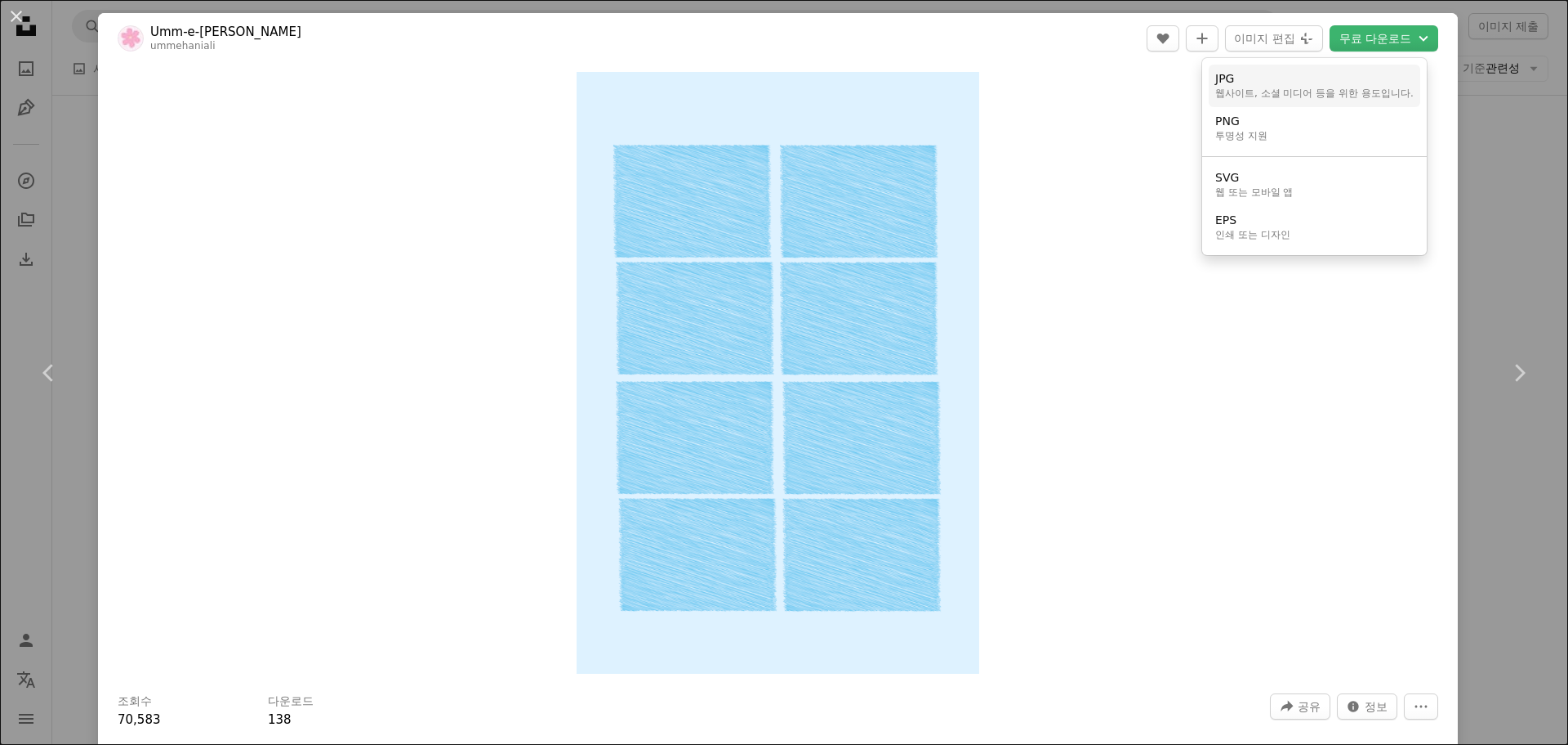
click at [1340, 79] on div "JPG" at bounding box center [1314, 79] width 198 height 16
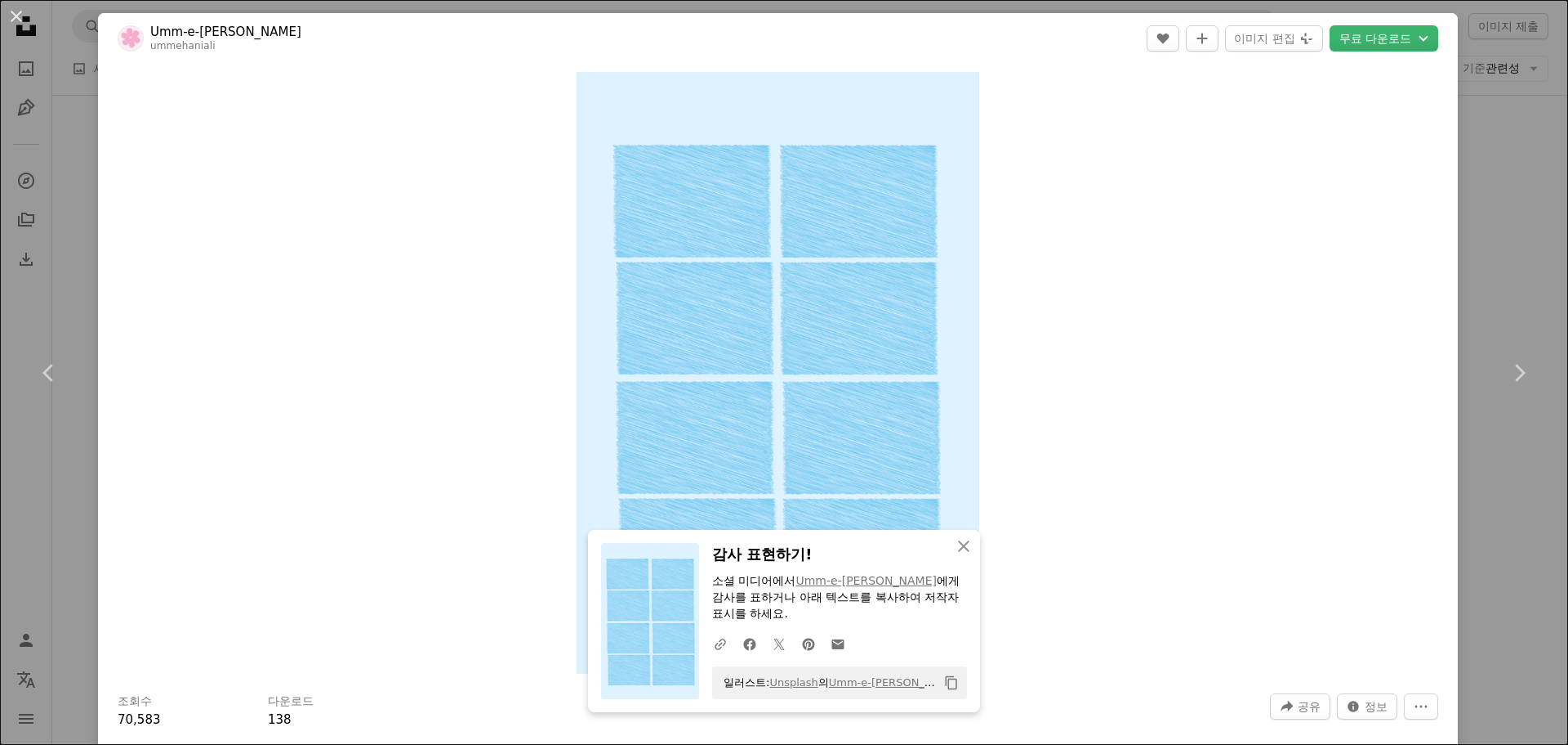
click at [1259, 218] on div "Zoom in" at bounding box center [778, 372] width 1360 height 618
click at [1533, 117] on div "An X shape Chevron left Chevron right An X shape 닫기 감사 표현하기! 소셜 미디어에서 Umm-e-[PE…" at bounding box center [784, 372] width 1568 height 745
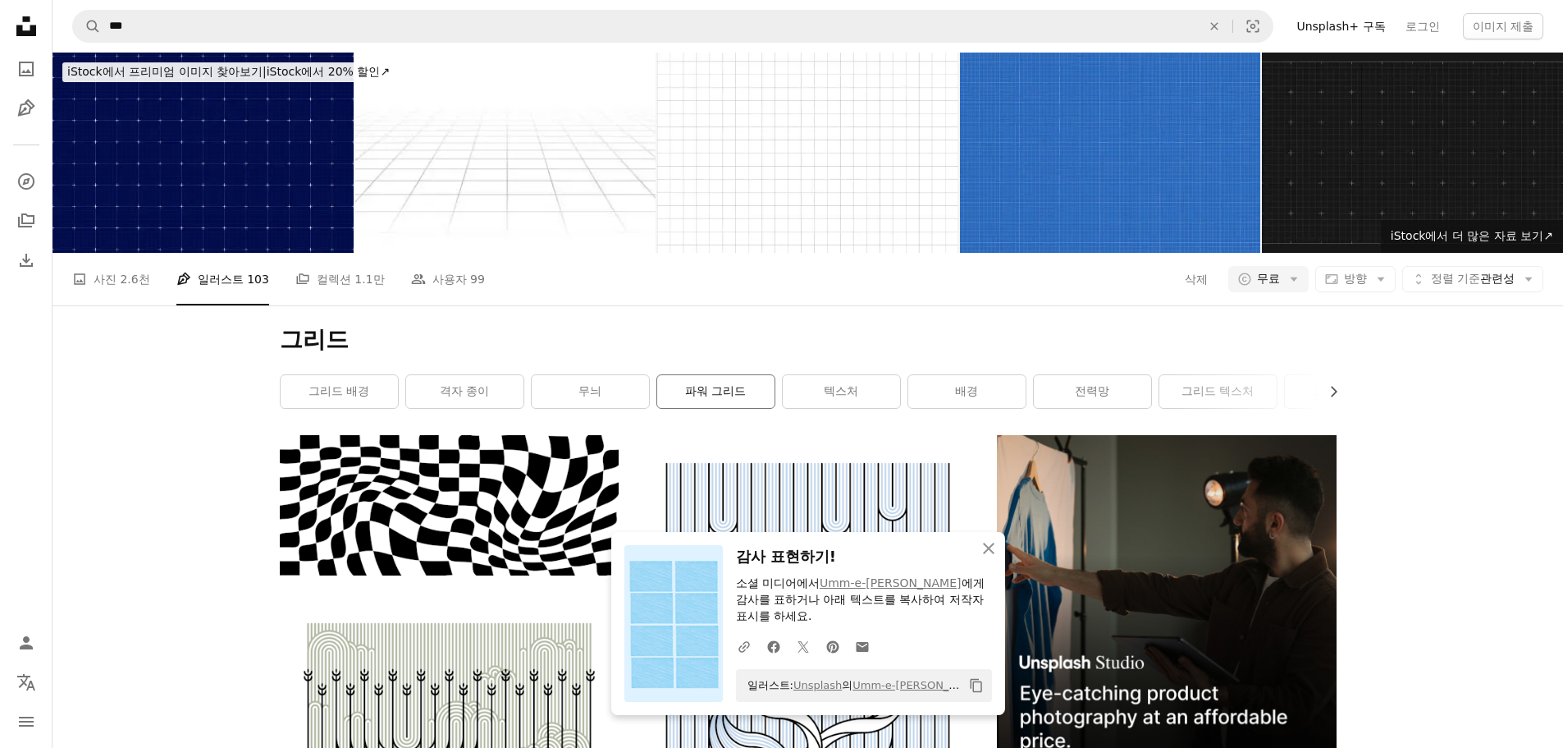
click at [725, 381] on link "파워 그리드" at bounding box center [715, 391] width 117 height 33
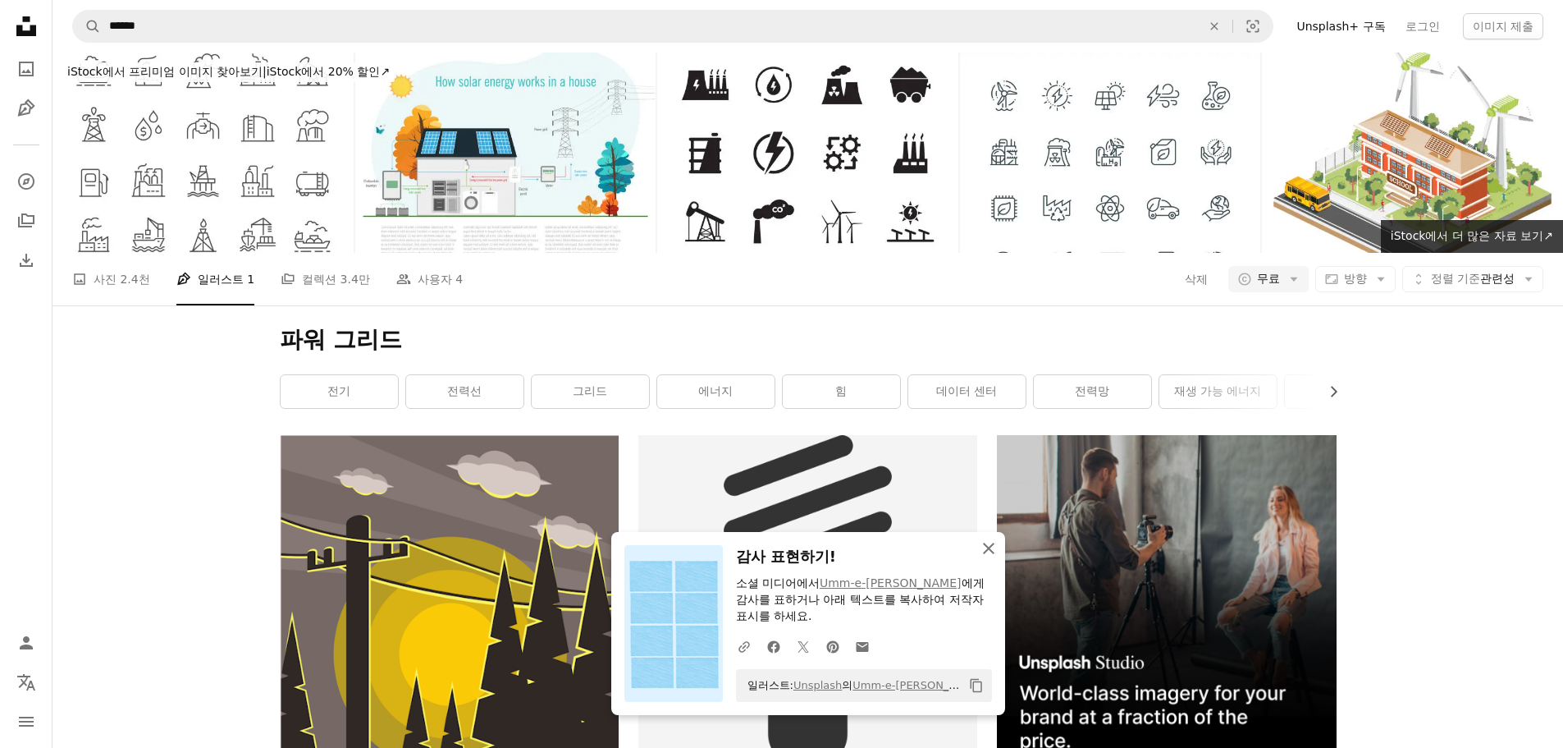
click at [997, 542] on icon "An X shape" at bounding box center [989, 548] width 20 height 20
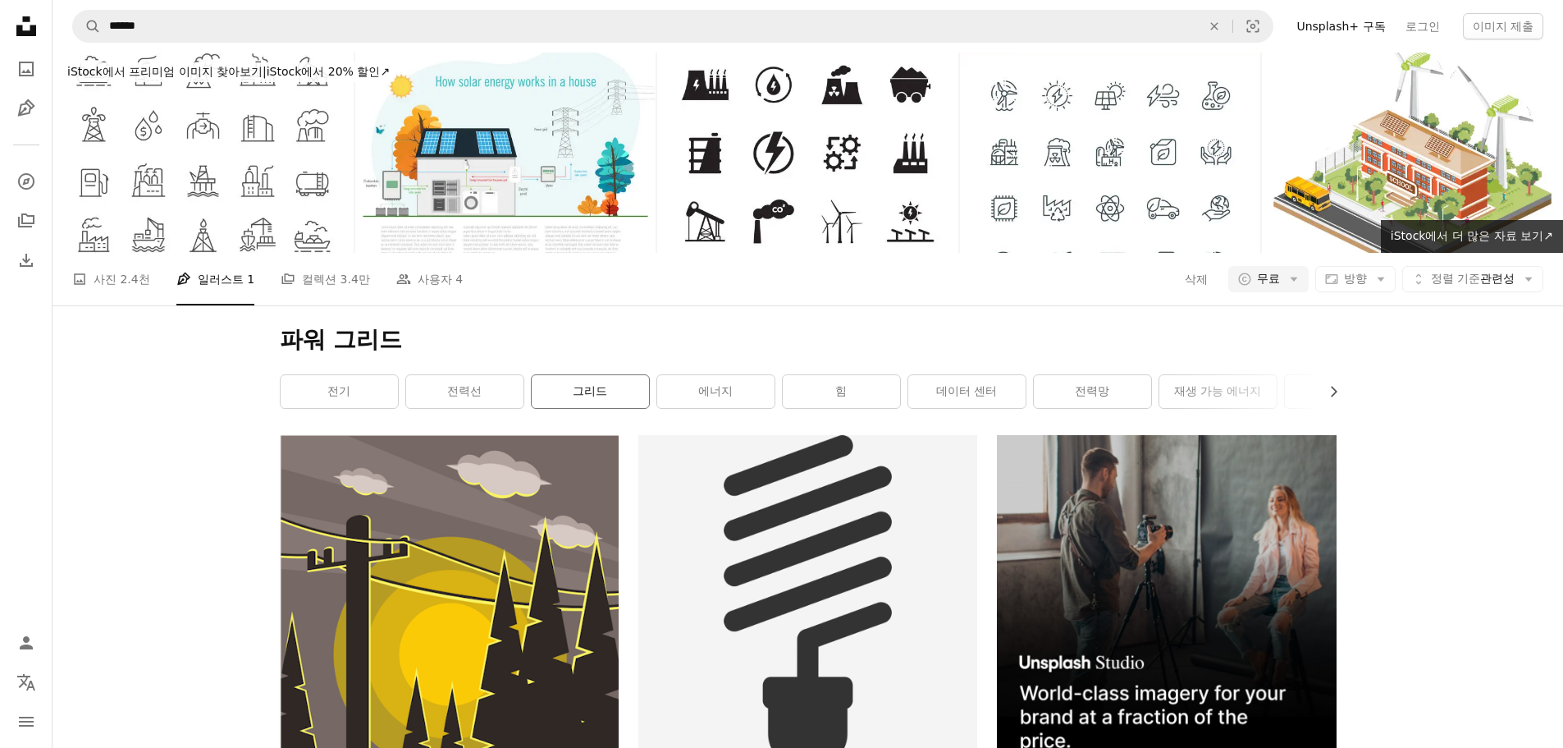
click at [595, 383] on link "그리드" at bounding box center [590, 391] width 117 height 33
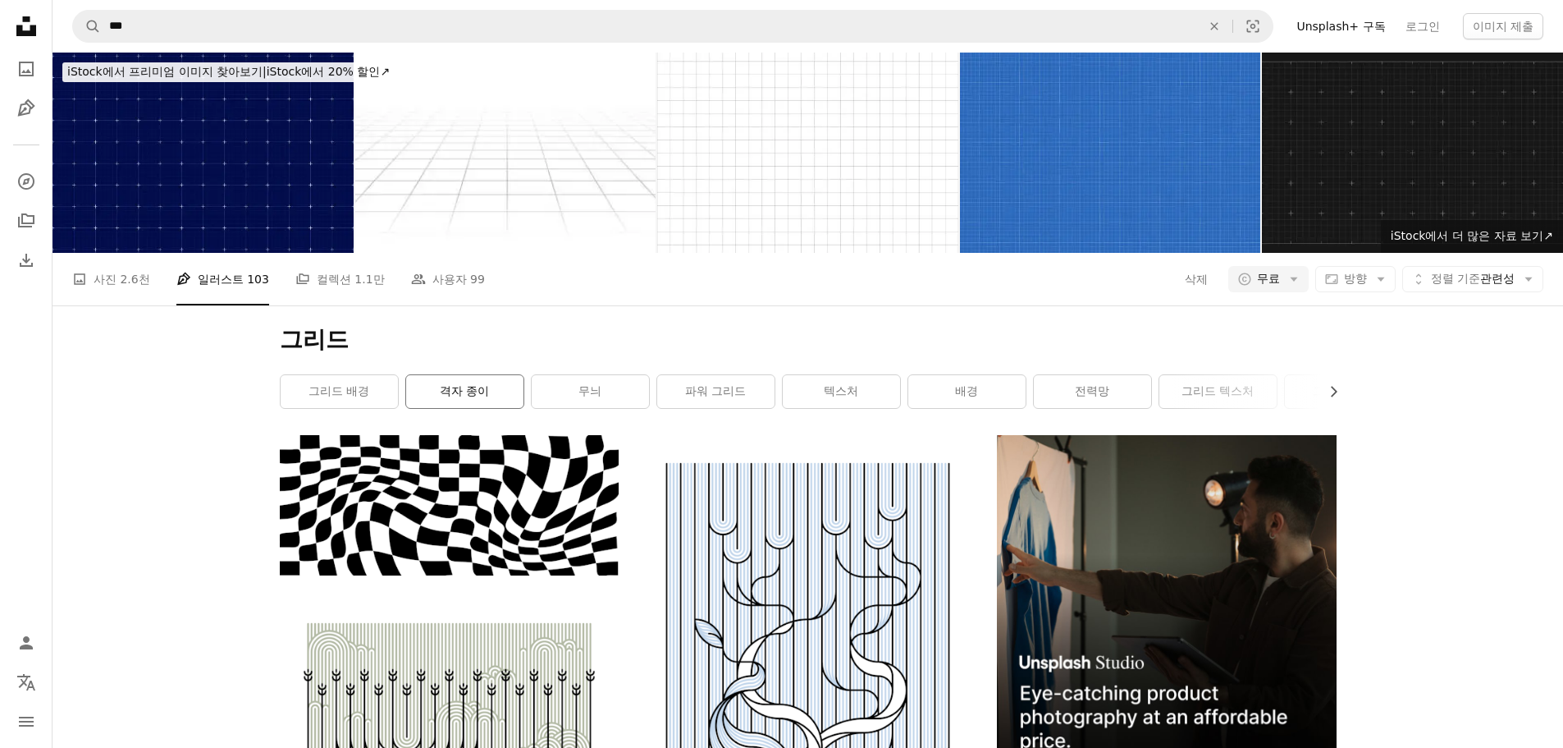
click at [474, 383] on link "격자 종이" at bounding box center [464, 391] width 117 height 33
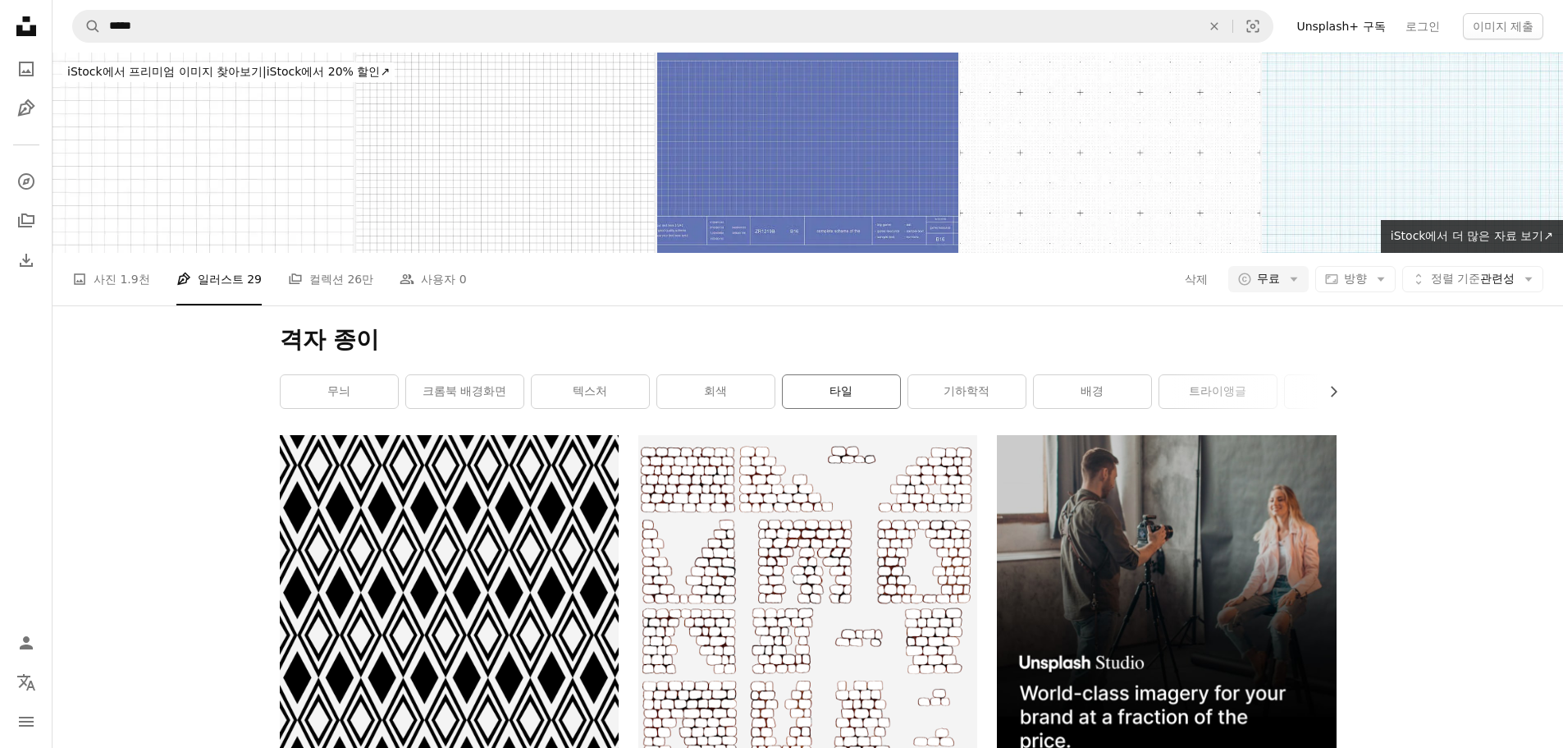
click at [867, 388] on link "타일" at bounding box center [841, 391] width 117 height 33
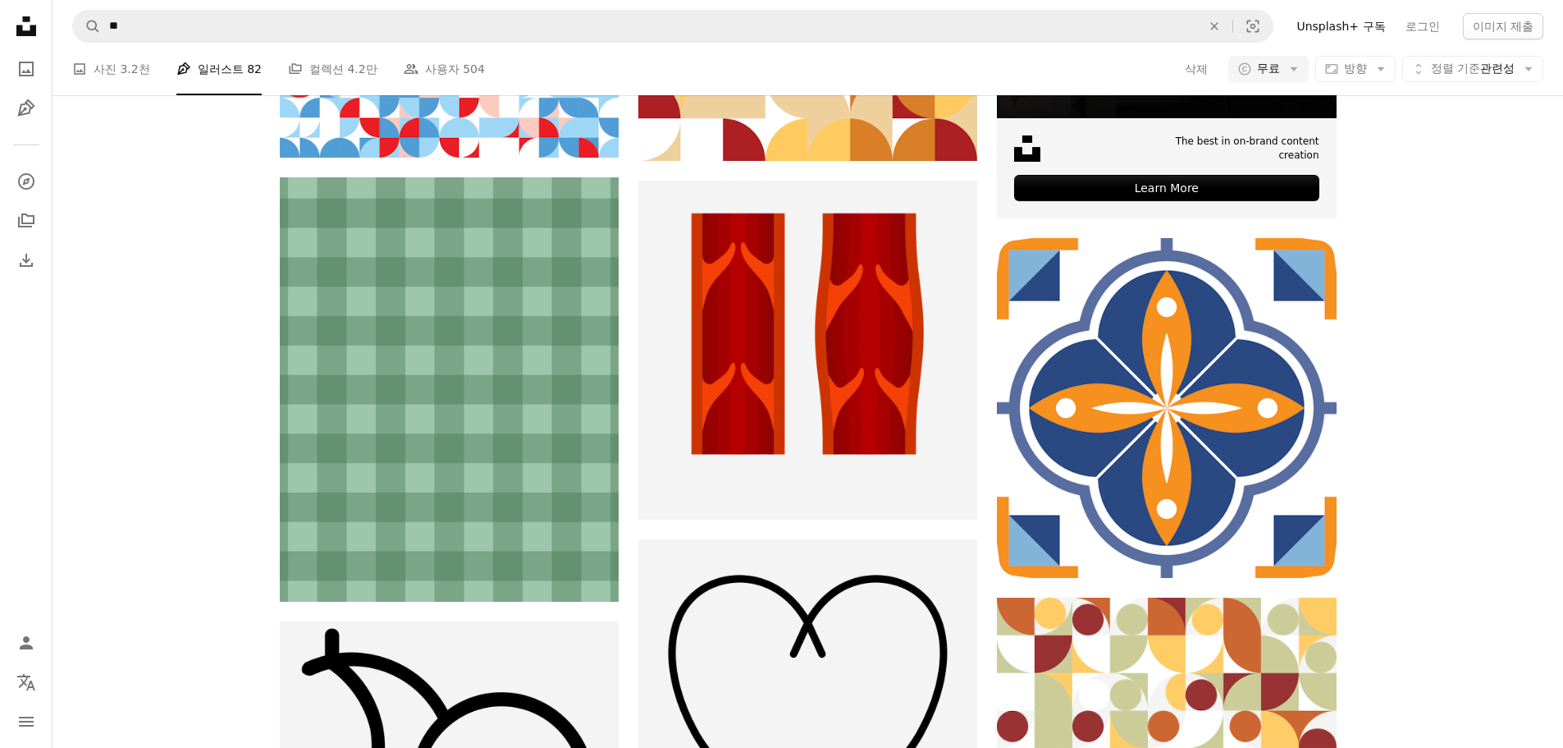
scroll to position [821, 0]
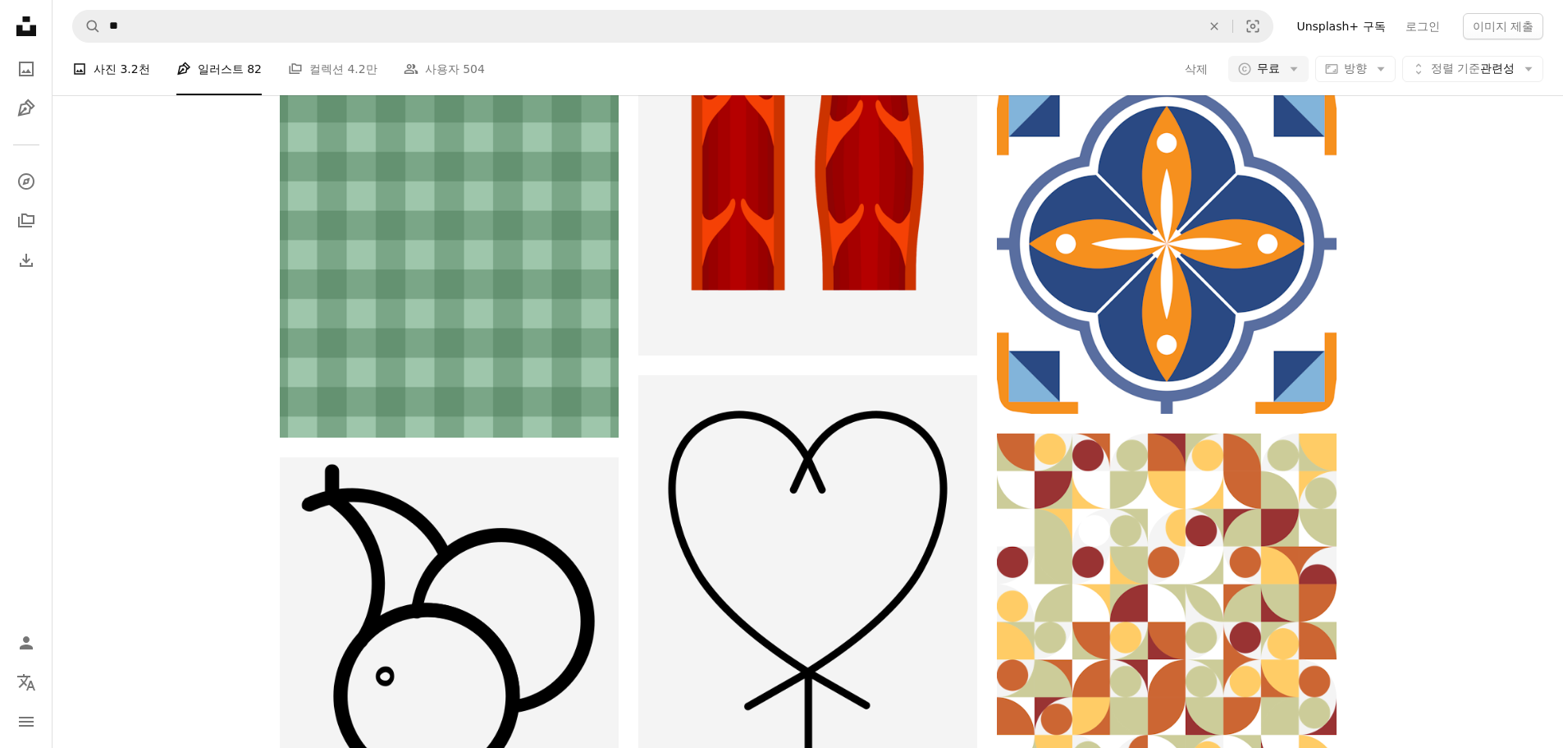
click at [144, 79] on link "A photo 사진 3.2천" at bounding box center [111, 69] width 78 height 53
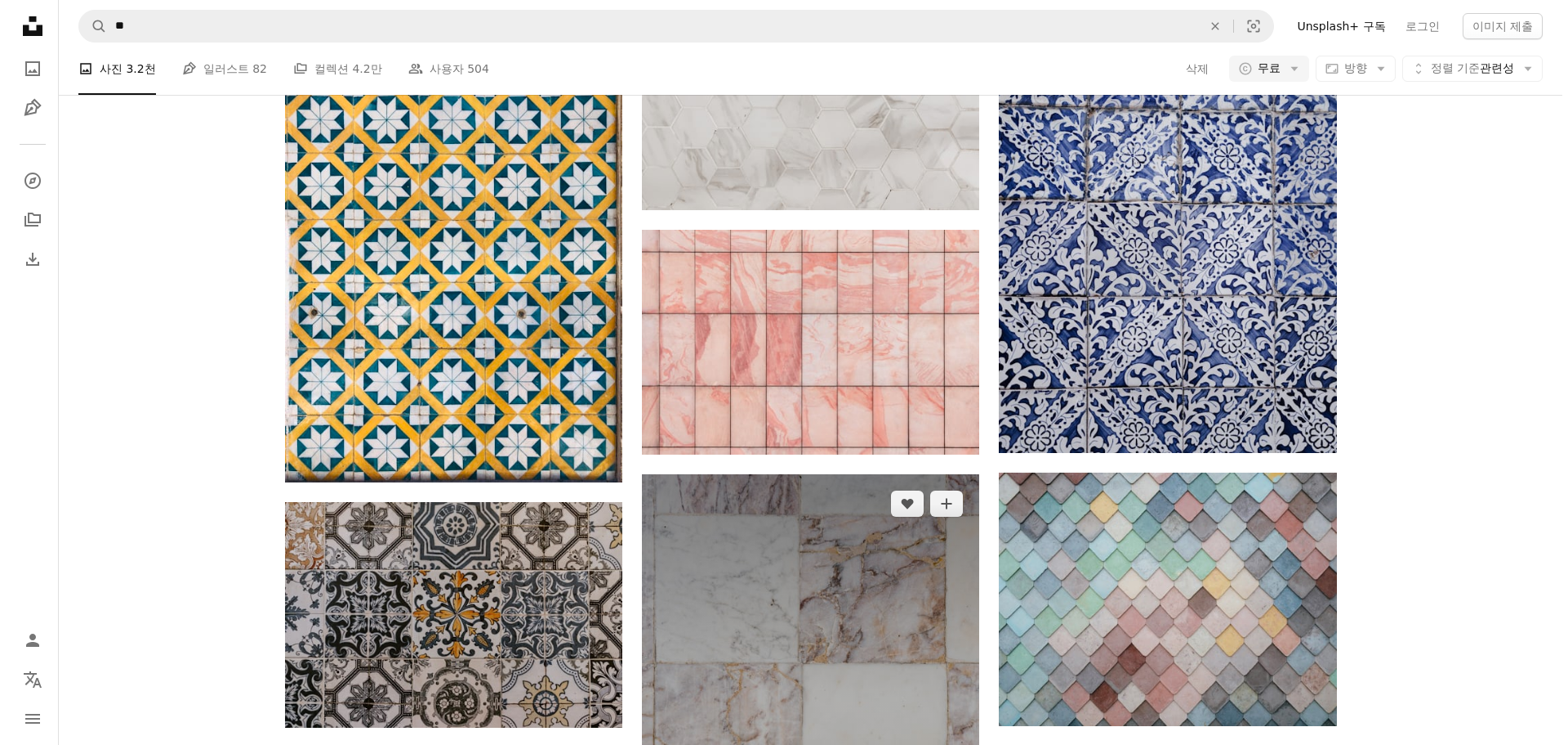
scroll to position [1798, 0]
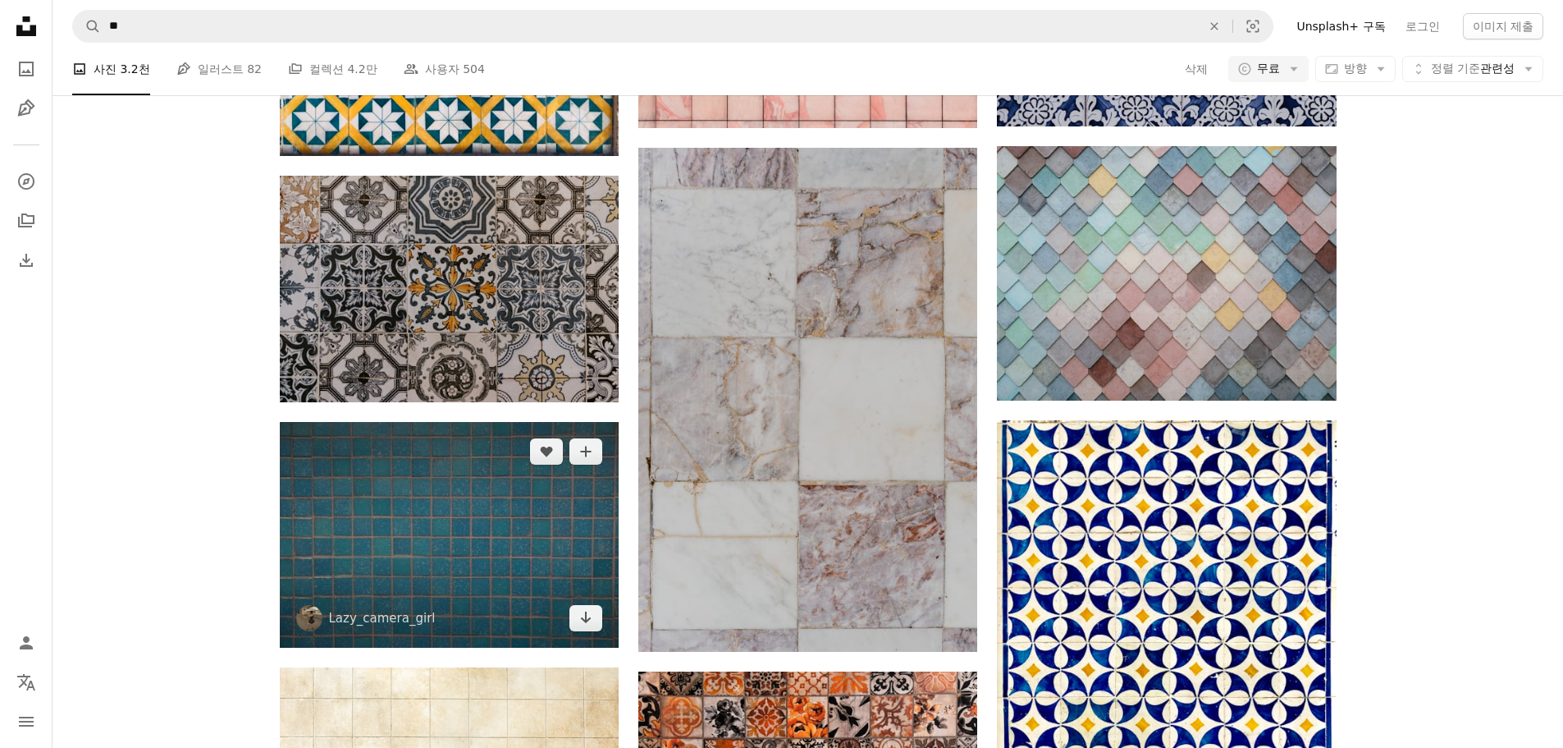
click at [446, 511] on img at bounding box center [449, 535] width 339 height 226
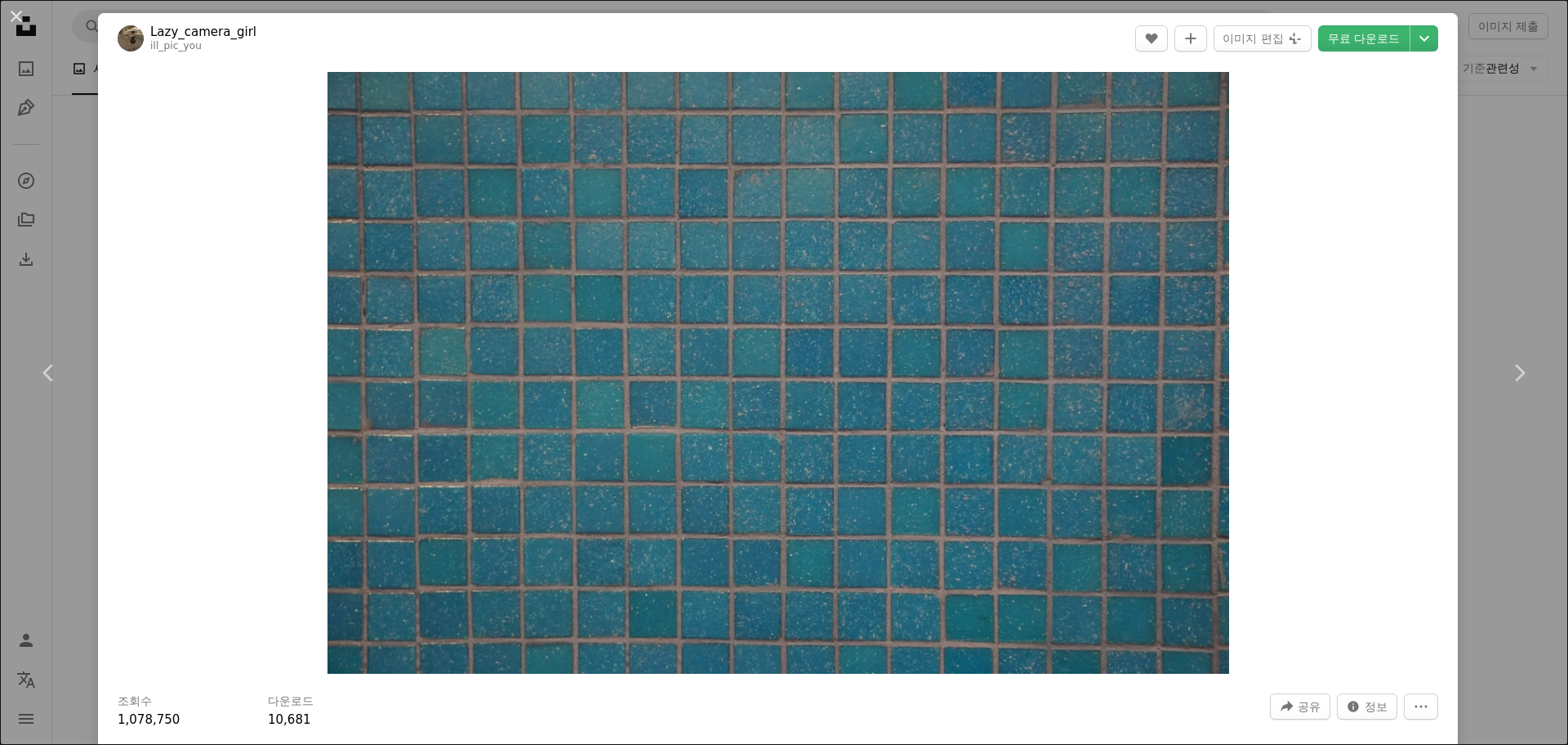
drag, startPoint x: 719, startPoint y: 462, endPoint x: 1328, endPoint y: 63, distance: 728.1
click at [1301, 82] on div "Zoom in" at bounding box center [778, 372] width 1360 height 618
click at [1347, 48] on link "무료 다운로드" at bounding box center [1364, 38] width 92 height 26
